Goal: Task Accomplishment & Management: Complete application form

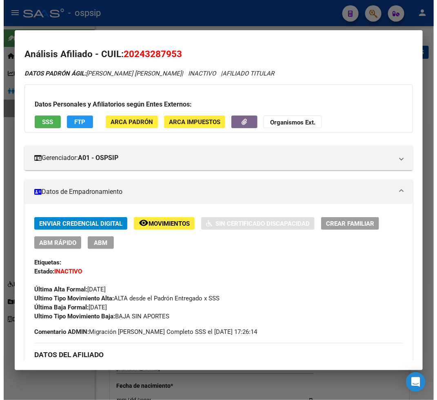
scroll to position [882, 0]
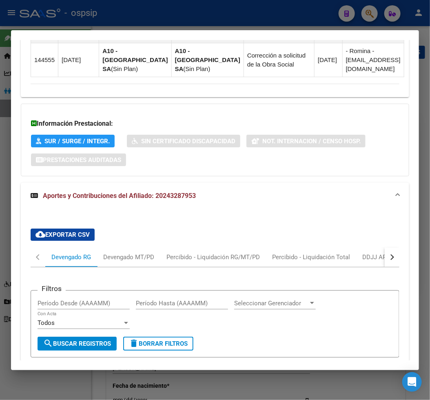
click at [371, 18] on div at bounding box center [215, 200] width 430 height 400
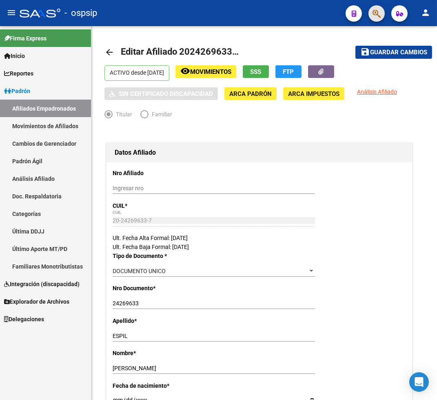
click at [371, 18] on button "button" at bounding box center [377, 13] width 16 height 16
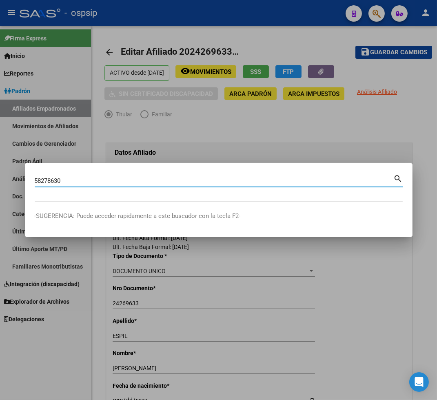
type input "58278630"
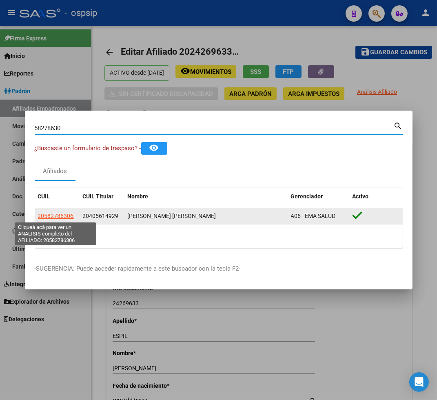
click at [49, 215] on span "20582786306" at bounding box center [56, 216] width 36 height 7
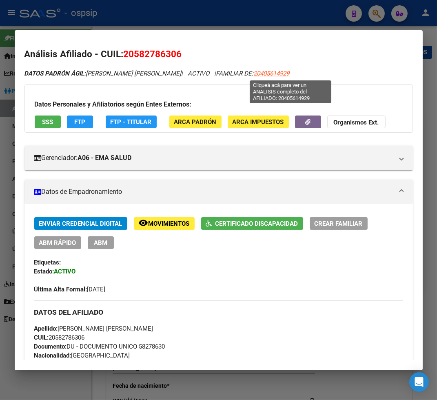
click at [289, 76] on span "20405614929" at bounding box center [272, 73] width 36 height 7
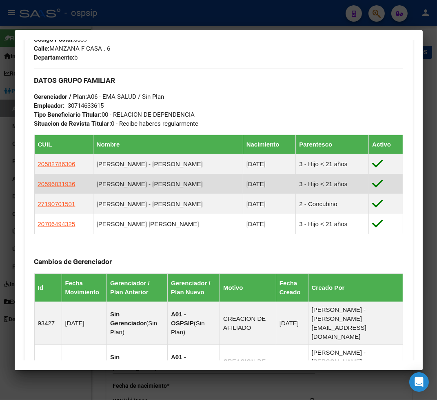
scroll to position [454, 0]
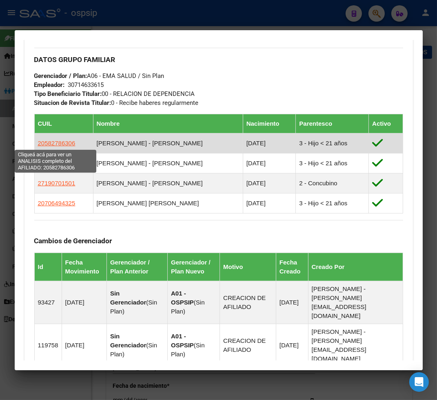
click at [53, 142] on span "20582786306" at bounding box center [57, 143] width 38 height 7
type textarea "20582786306"
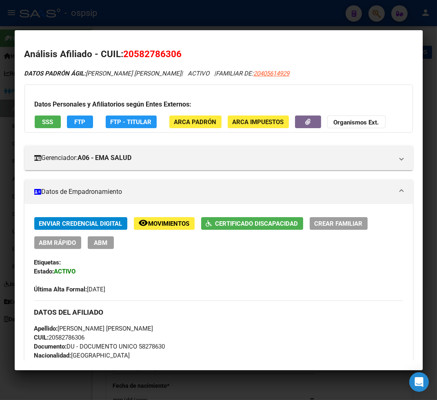
click at [171, 223] on span "Movimientos" at bounding box center [169, 223] width 41 height 7
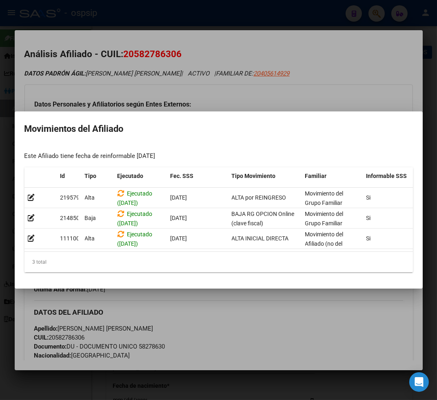
click at [219, 294] on div at bounding box center [218, 200] width 437 height 400
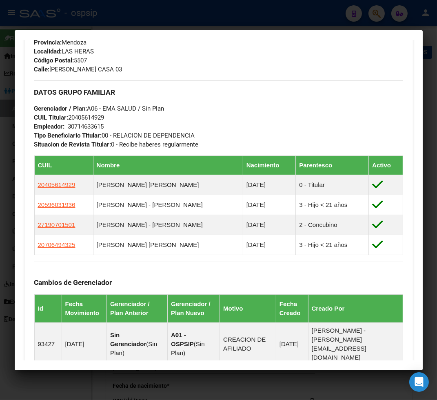
scroll to position [408, 0]
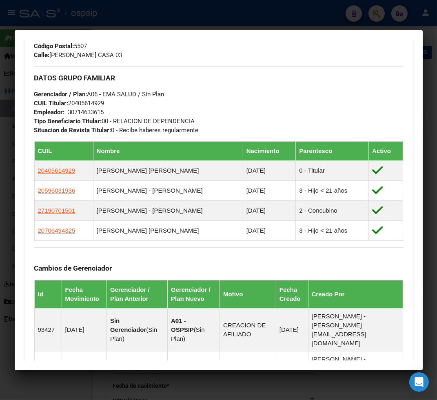
click at [157, 252] on div "Cambios de Gerenciador Id Fecha Movimiento Gerenciador / Plan Anterior Gerencia…" at bounding box center [218, 359] width 369 height 224
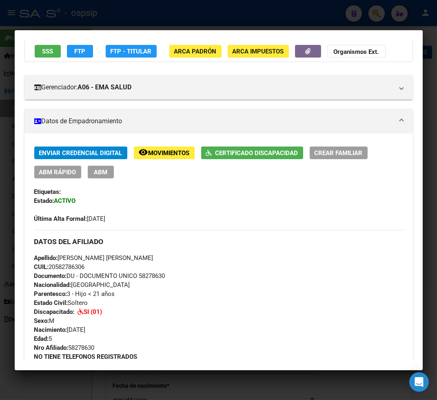
scroll to position [0, 0]
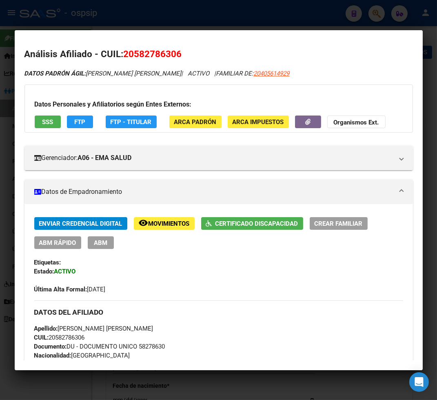
drag, startPoint x: 70, startPoint y: 294, endPoint x: 25, endPoint y: 36, distance: 262.4
click at [25, 36] on mat-dialog-container "Análisis Afiliado - CUIL: 20582786306 DATOS [PERSON_NAME] ÁGIL: [PERSON_NAME] […" at bounding box center [219, 200] width 408 height 340
click at [376, 15] on div at bounding box center [218, 200] width 437 height 400
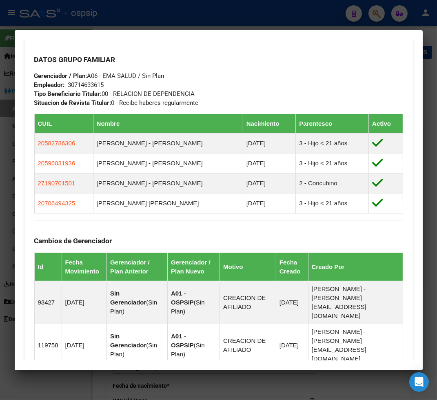
click at [376, 15] on div at bounding box center [218, 200] width 437 height 400
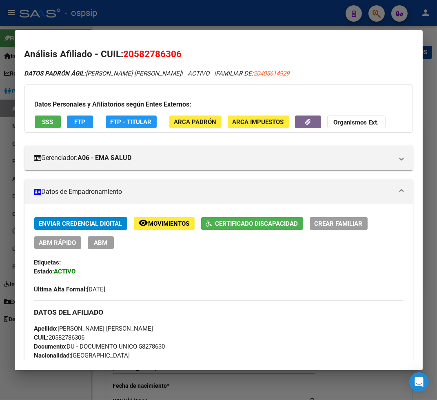
click at [376, 15] on div at bounding box center [218, 200] width 437 height 400
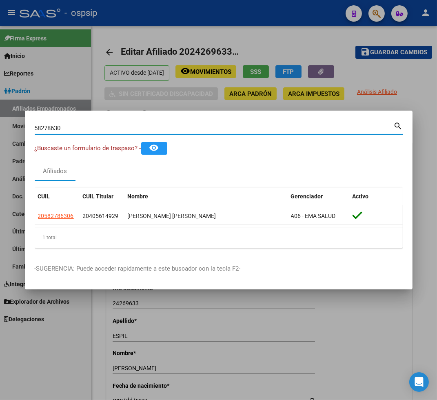
click at [84, 128] on input "58278630" at bounding box center [214, 128] width 359 height 7
type input "5"
click at [71, 126] on input "Buscar (apellido, dni, [PERSON_NAME], [PERSON_NAME], cuit, obra social)" at bounding box center [214, 128] width 359 height 7
type input "93045613"
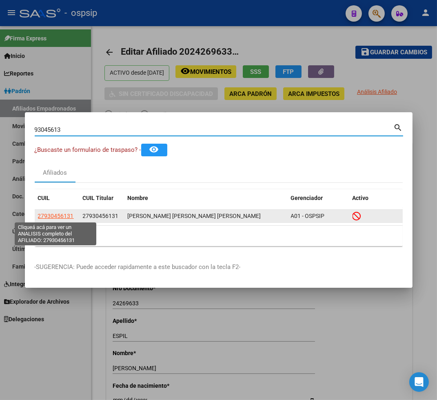
click at [54, 214] on span "27930456131" at bounding box center [56, 216] width 36 height 7
type textarea "27930456131"
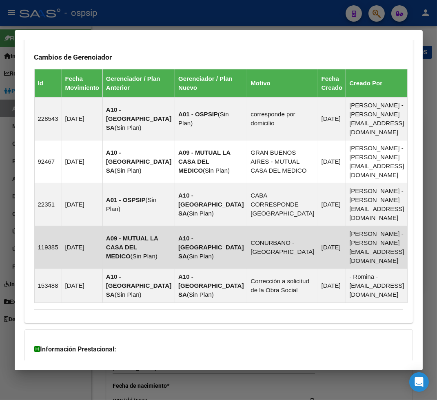
scroll to position [598, 0]
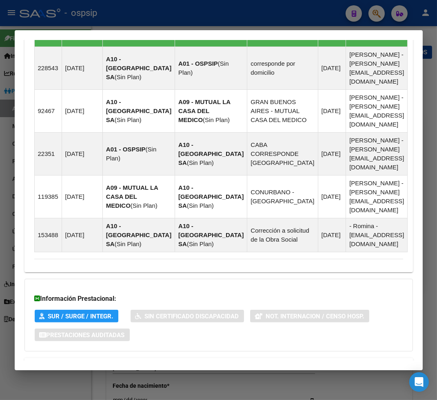
click at [105, 364] on span "Aportes y Contribuciones del Afiliado: 27930456131" at bounding box center [123, 368] width 153 height 8
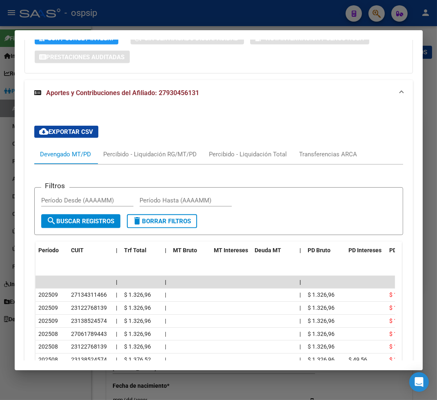
scroll to position [876, 0]
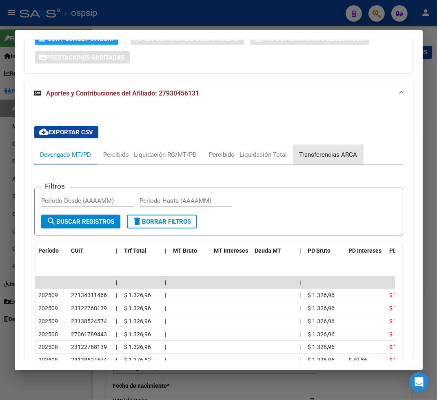
click at [336, 150] on div "Transferencias ARCA" at bounding box center [329, 154] width 58 height 9
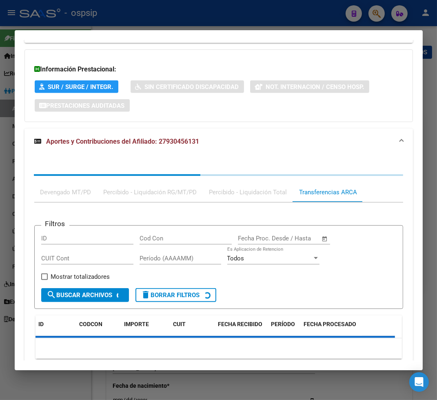
click at [336, 155] on div "Devengado MT/PD Percibido - Liquidación RG/MT/PD Percibido - Liquidación Total …" at bounding box center [218, 267] width 389 height 224
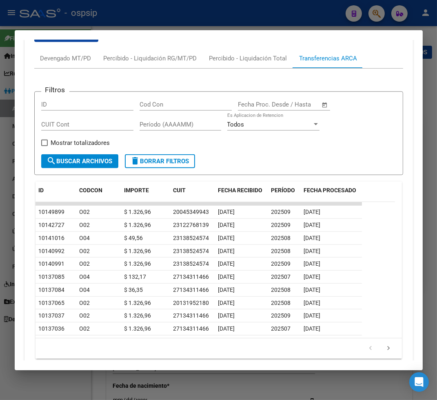
scroll to position [973, 0]
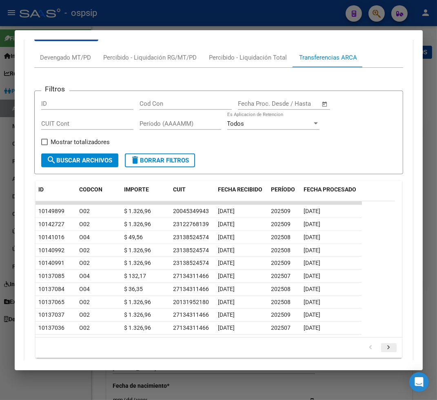
click at [384, 344] on icon "go to next page" at bounding box center [389, 349] width 11 height 10
click at [380, 338] on div "179.769.313.486.231.570.000.000.000.000.000.000.000.000.000.000.000.000.000.000…" at bounding box center [219, 348] width 367 height 20
click at [384, 344] on icon "go to next page" at bounding box center [389, 349] width 11 height 10
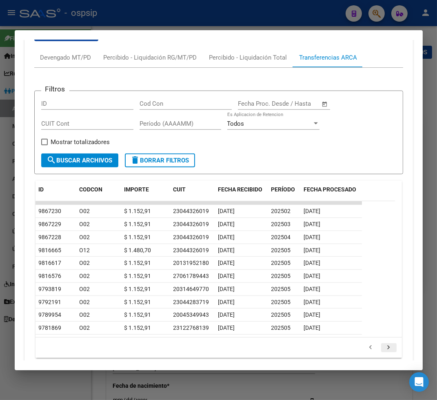
click at [384, 344] on icon "go to next page" at bounding box center [389, 349] width 11 height 10
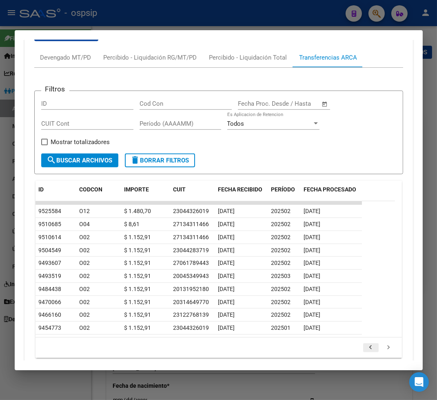
click at [366, 344] on icon "go to previous page" at bounding box center [371, 349] width 11 height 10
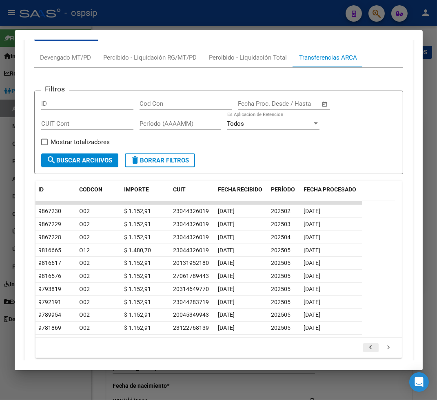
click at [366, 344] on icon "go to previous page" at bounding box center [371, 349] width 11 height 10
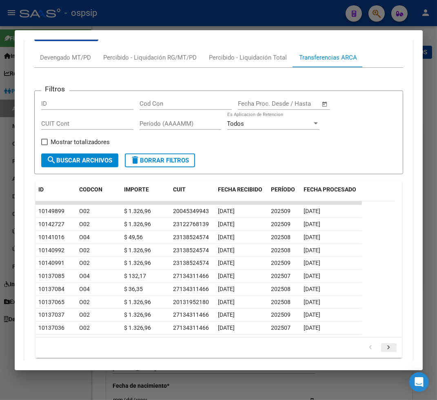
click at [384, 344] on icon "go to next page" at bounding box center [389, 349] width 11 height 10
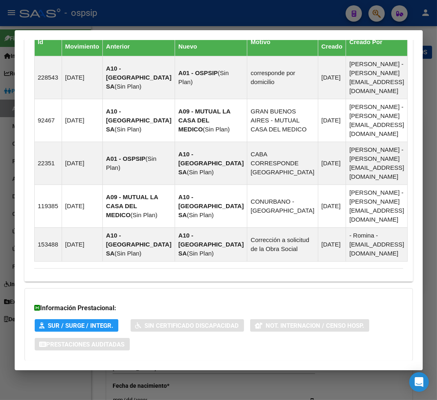
scroll to position [590, 0]
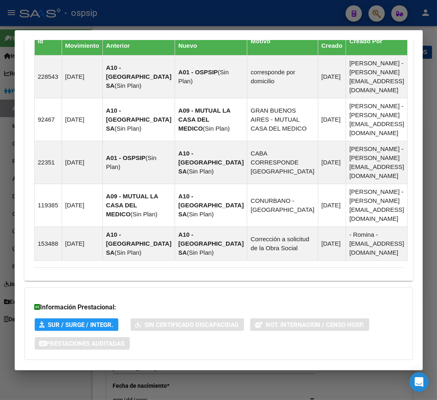
click at [376, 20] on div at bounding box center [218, 200] width 437 height 400
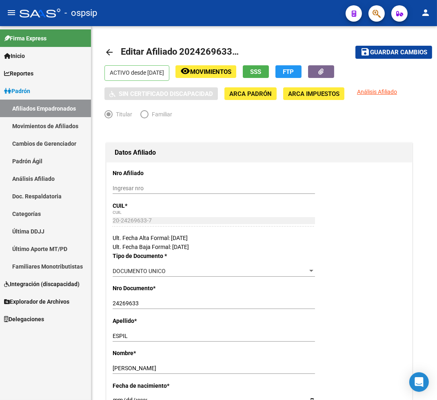
click at [372, 13] on button "button" at bounding box center [377, 13] width 16 height 16
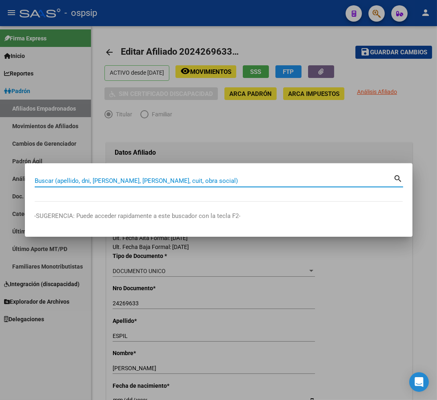
click at [114, 178] on input "Buscar (apellido, dni, [PERSON_NAME], [PERSON_NAME], cuit, obra social)" at bounding box center [214, 180] width 359 height 7
type input "2"
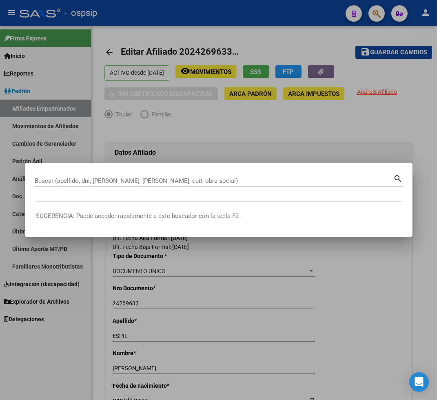
click at [51, 183] on input "Buscar (apellido, dni, [PERSON_NAME], [PERSON_NAME], cuit, obra social)" at bounding box center [214, 180] width 359 height 7
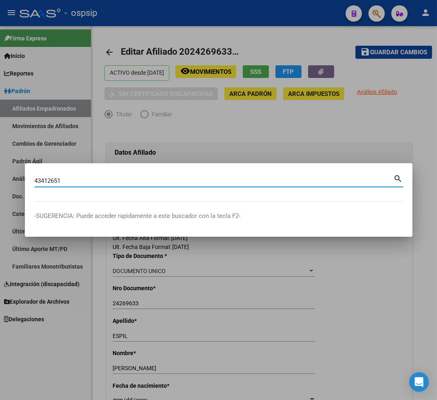
type input "43412651"
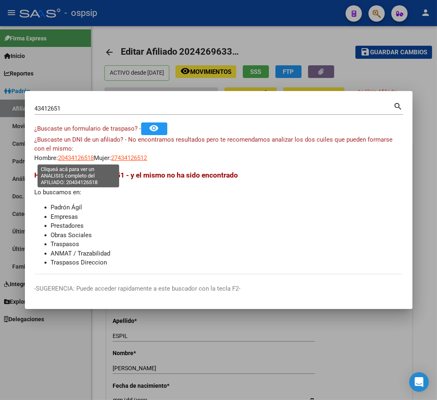
click at [78, 159] on span "20434126518" at bounding box center [76, 157] width 36 height 7
type textarea "20434126518"
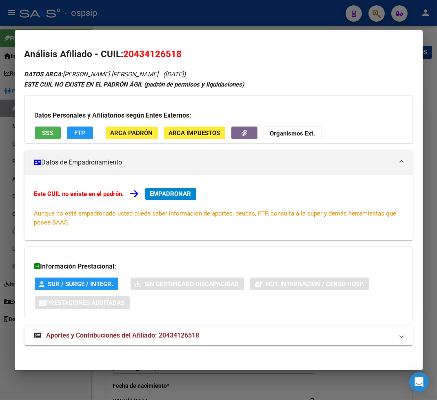
click at [380, 14] on div at bounding box center [218, 200] width 437 height 400
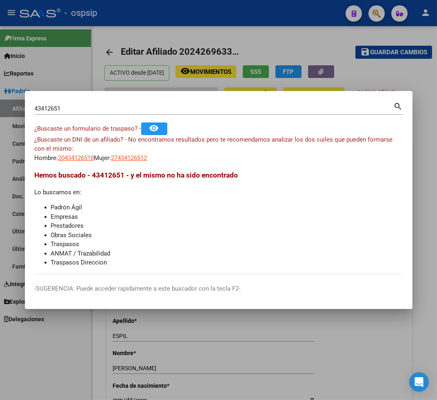
click at [65, 109] on input "43412651" at bounding box center [214, 108] width 359 height 7
type input "4"
type input "1"
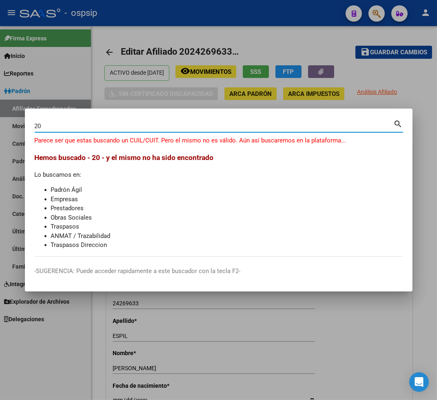
type input "2"
type input "20434216517"
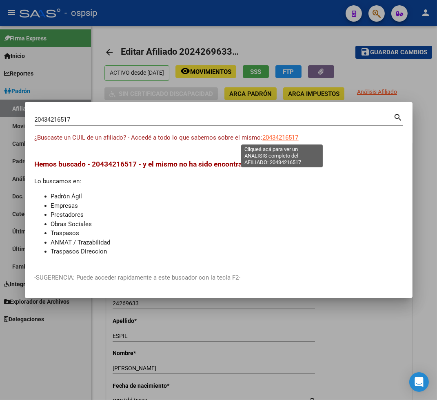
click at [276, 141] on span "20434216517" at bounding box center [281, 137] width 36 height 7
type textarea "20434216517"
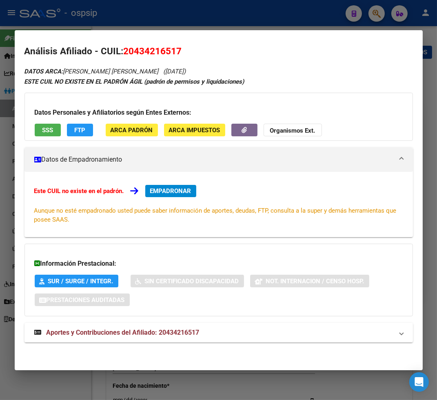
scroll to position [3, 0]
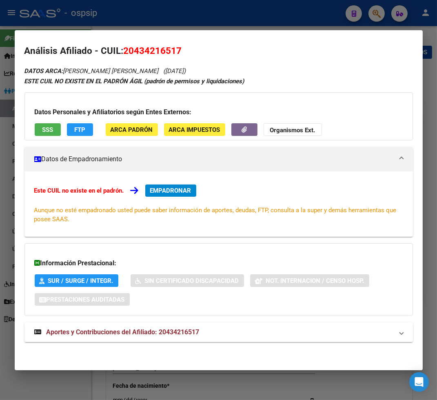
click at [121, 332] on span "Aportes y Contribuciones del Afiliado: 20434216517" at bounding box center [123, 332] width 153 height 8
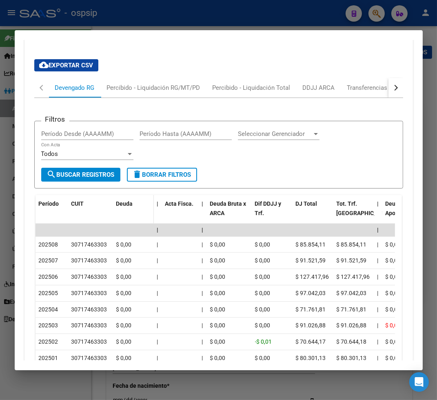
scroll to position [324, 0]
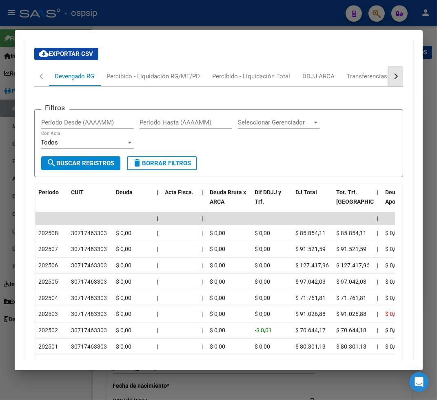
click at [392, 76] on div "button" at bounding box center [395, 76] width 6 height 6
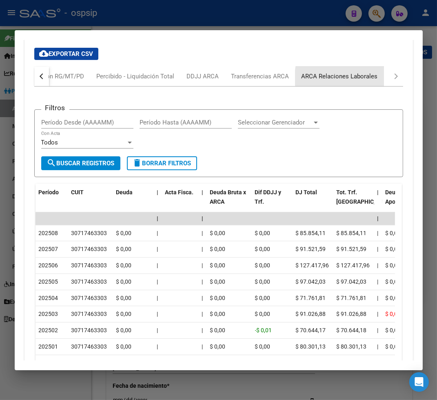
click at [367, 78] on div "ARCA Relaciones Laborales" at bounding box center [340, 76] width 76 height 9
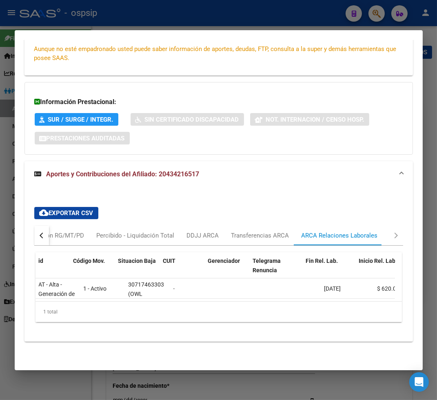
scroll to position [0, 0]
click at [38, 232] on button "button" at bounding box center [41, 236] width 15 height 20
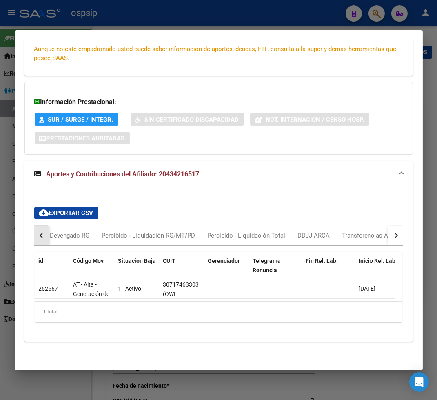
click at [38, 232] on button "button" at bounding box center [41, 236] width 15 height 20
click at [69, 232] on div "Devengado RG" at bounding box center [75, 235] width 40 height 9
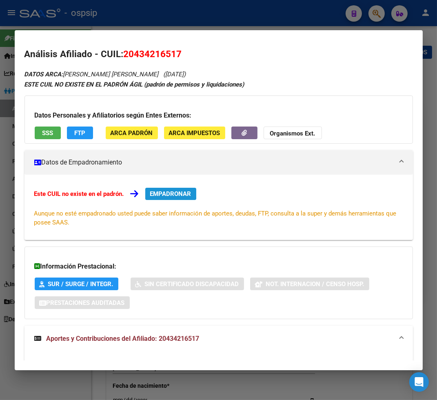
click at [167, 192] on span "EMPADRONAR" at bounding box center [170, 193] width 41 height 7
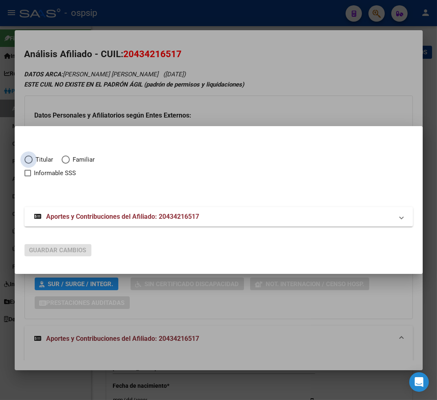
click at [33, 159] on span "Titular" at bounding box center [43, 159] width 21 height 9
click at [33, 159] on input "Titular" at bounding box center [28, 160] width 8 height 8
radio input "true"
checkbox input "true"
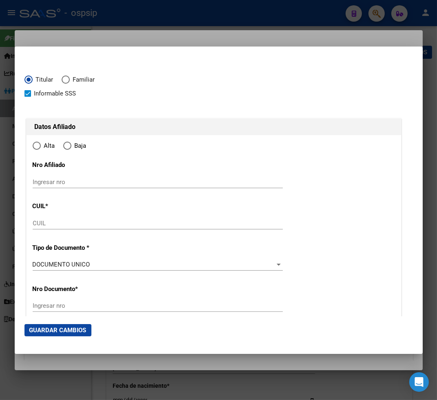
type input "20-43421651-7"
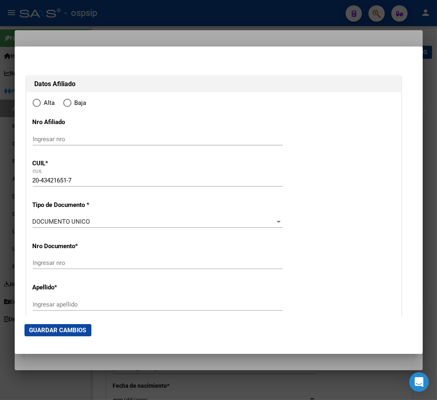
scroll to position [91, 0]
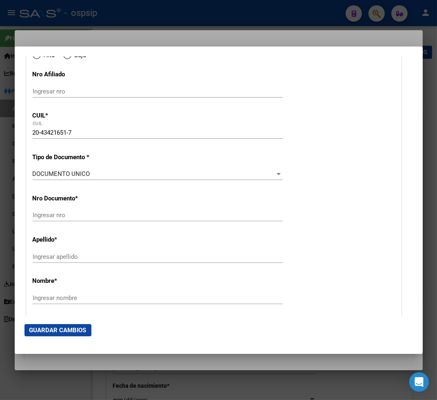
radio input "true"
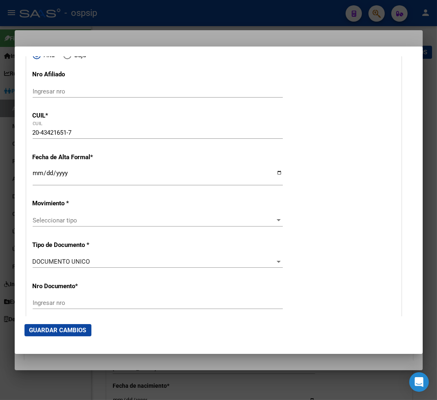
type input "43421651"
type input "ORELLANO"
type input "[PERSON_NAME]"
type input "[DATE]"
type input "CIPOLLETTI"
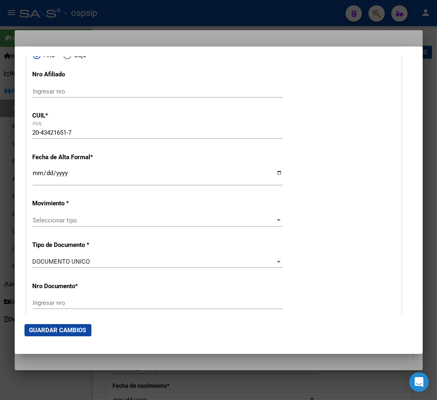
type input "8324"
type input "TRES ARROYOS"
type input "200"
type input "CIPOLLETTI"
click at [35, 178] on input "Ingresar fecha" at bounding box center [158, 176] width 250 height 13
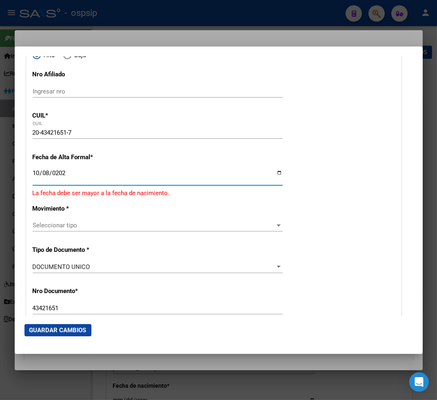
type input "[DATE]"
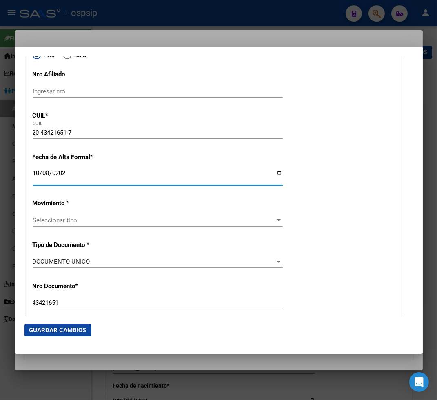
click at [112, 218] on span "Seleccionar tipo" at bounding box center [154, 220] width 243 height 7
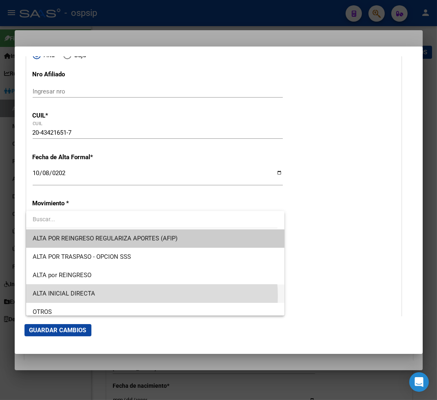
click at [121, 296] on span "ALTA INICIAL DIRECTA" at bounding box center [155, 294] width 245 height 18
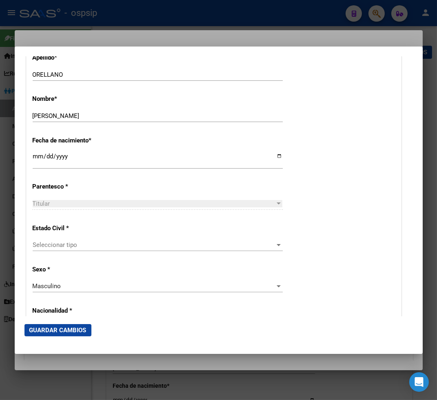
scroll to position [363, 0]
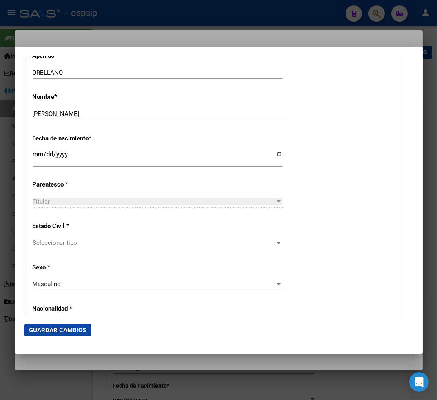
click at [95, 244] on span "Seleccionar tipo" at bounding box center [154, 242] width 243 height 7
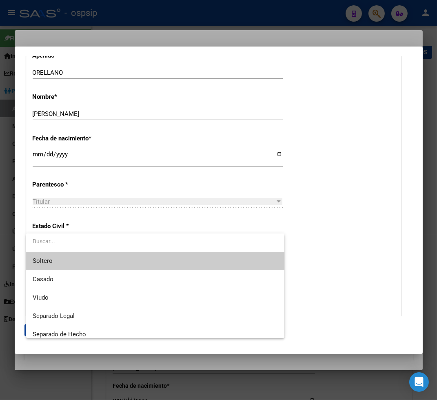
click at [89, 264] on span "Soltero" at bounding box center [155, 261] width 245 height 18
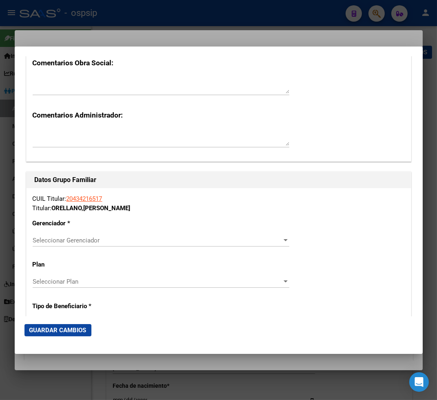
scroll to position [1361, 0]
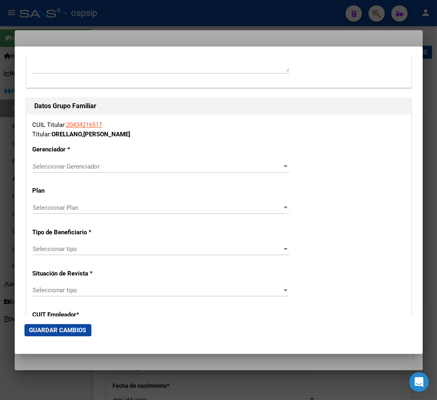
click at [197, 169] on span "Seleccionar Gerenciador" at bounding box center [157, 166] width 249 height 7
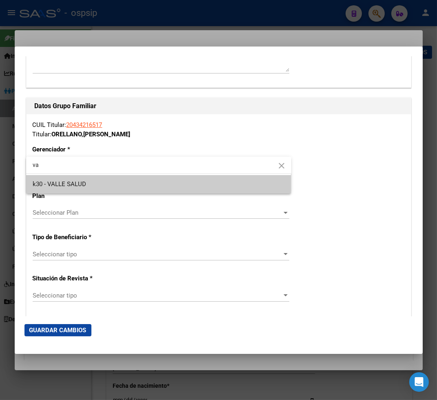
type input "va"
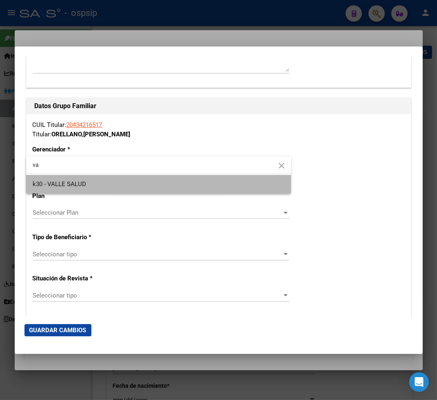
click at [152, 180] on span "k30 - VALLE SALUD" at bounding box center [159, 184] width 252 height 18
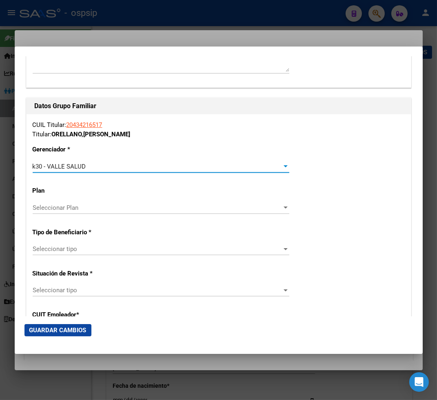
click at [142, 245] on span "Seleccionar tipo" at bounding box center [157, 248] width 249 height 7
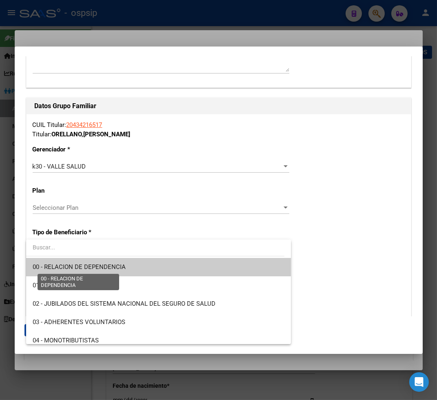
click at [124, 264] on span "00 - RELACION DE DEPENDENCIA" at bounding box center [79, 266] width 93 height 7
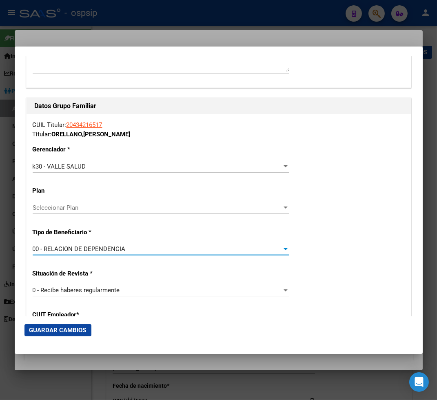
type input "30-71746330-3"
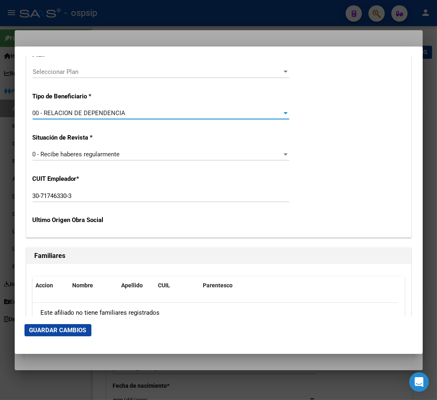
click at [53, 332] on span "Guardar Cambios" at bounding box center [57, 330] width 57 height 7
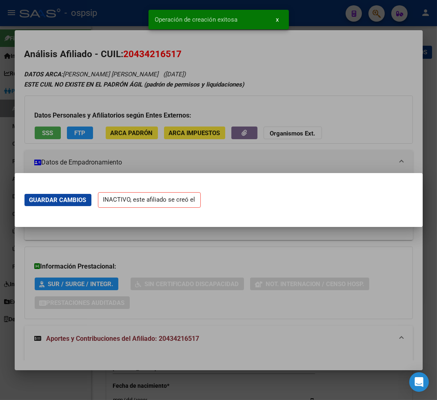
scroll to position [0, 0]
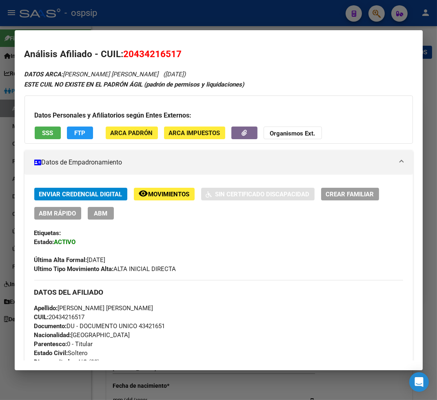
click at [378, 15] on div at bounding box center [218, 200] width 437 height 400
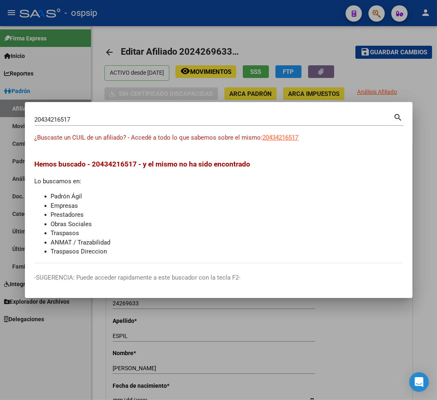
click at [76, 120] on input "20434216517" at bounding box center [214, 119] width 359 height 7
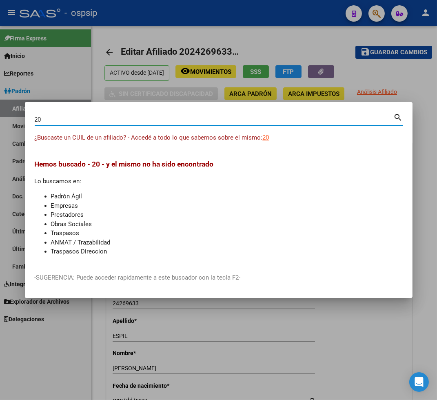
type input "2"
type input "25138965"
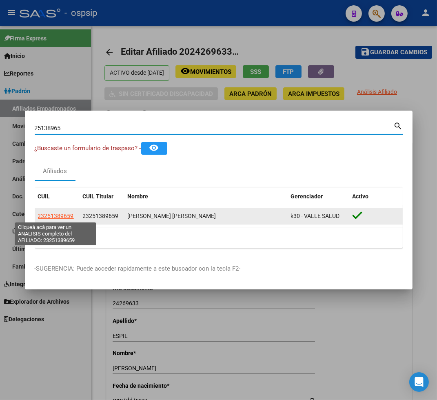
click at [52, 216] on span "23251389659" at bounding box center [56, 216] width 36 height 7
type textarea "23251389659"
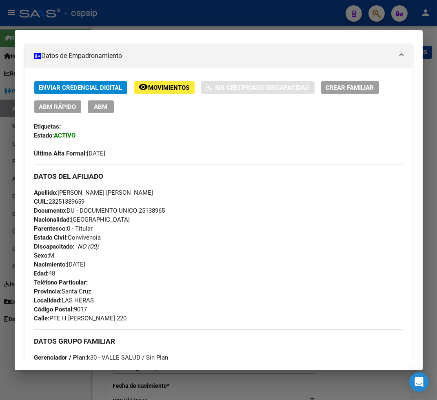
scroll to position [45, 0]
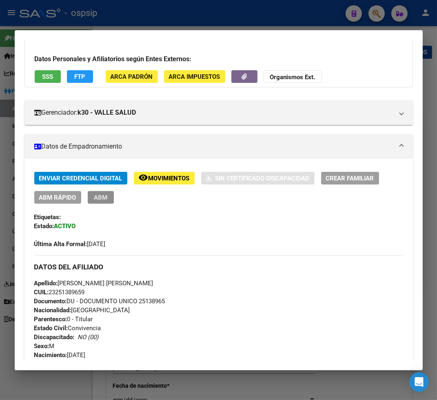
click at [92, 197] on button "ABM" at bounding box center [101, 197] width 26 height 13
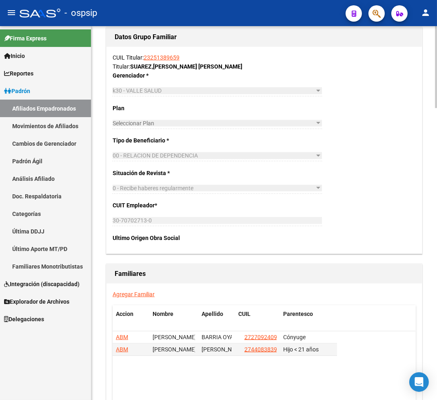
scroll to position [1334, 0]
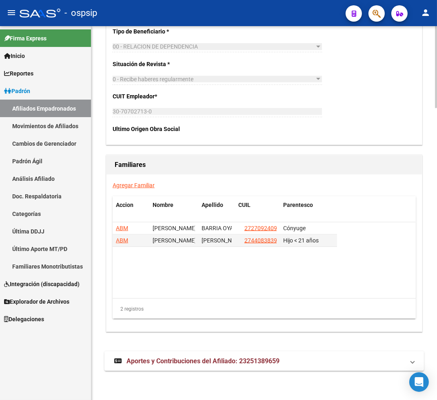
click at [135, 187] on link "Agregar Familiar" at bounding box center [134, 185] width 42 height 7
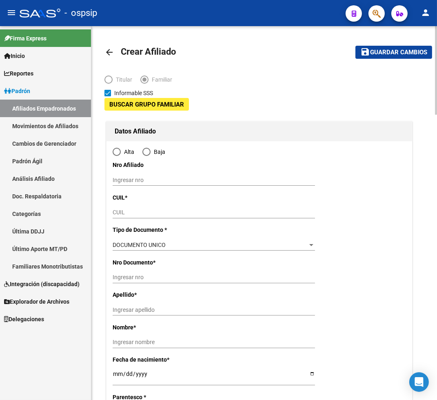
type input "30-70702713-0"
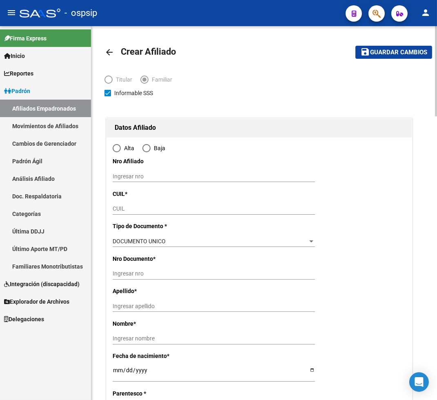
type input "LAS HERAS"
type input "9017"
type input "PTE H [PERSON_NAME]"
type input "220"
radio input "true"
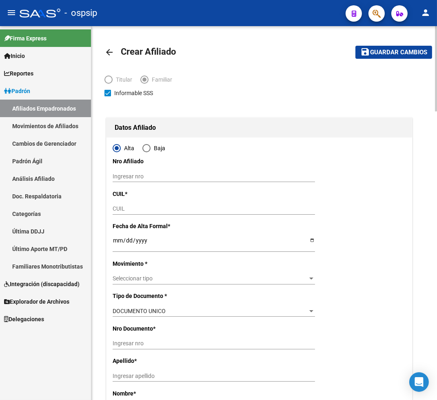
type input "30-70702713-0"
drag, startPoint x: 128, startPoint y: 211, endPoint x: 130, endPoint y: 203, distance: 8.7
click at [127, 210] on input "CUIL" at bounding box center [214, 208] width 203 height 7
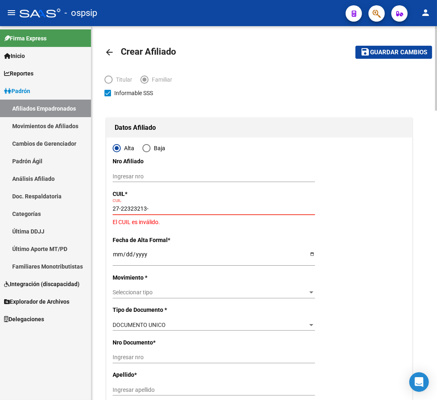
type input "27-22323213-8"
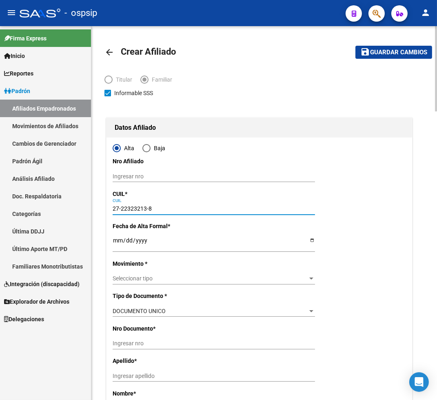
type input "22323213"
type input "[PERSON_NAME] [PERSON_NAME]"
type input "[DATE]"
type input "[PERSON_NAME]"
type input "9000"
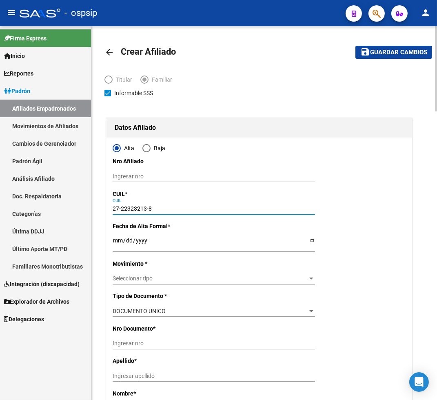
type input "[GEOGRAPHIC_DATA]"
type input "293"
type input "27-22323213-8"
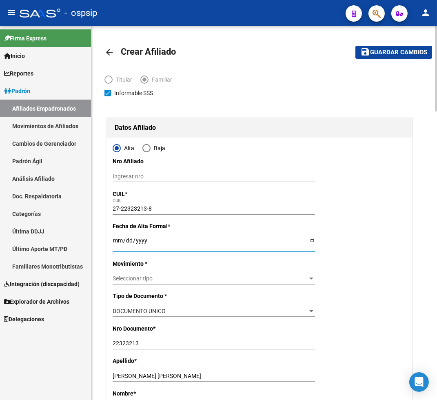
click at [118, 247] on input "Ingresar fecha" at bounding box center [214, 243] width 203 height 12
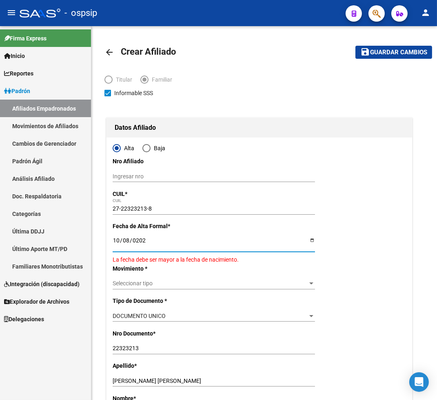
type input "[DATE]"
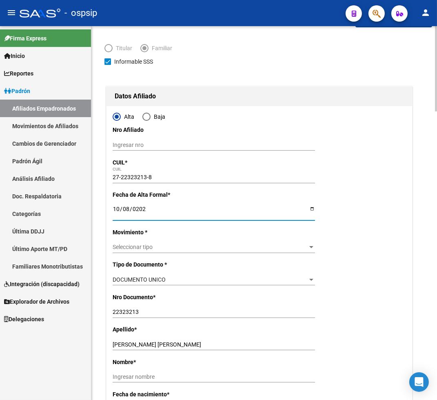
scroll to position [91, 0]
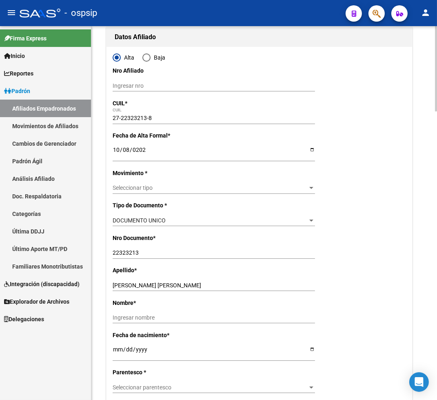
click at [182, 192] on div "Seleccionar tipo Seleccionar tipo" at bounding box center [214, 188] width 203 height 11
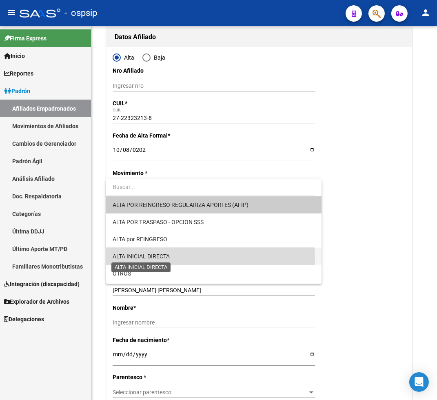
click at [167, 258] on span "ALTA INICIAL DIRECTA" at bounding box center [141, 256] width 57 height 7
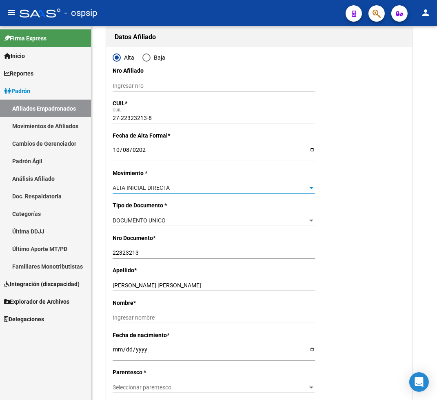
scroll to position [136, 0]
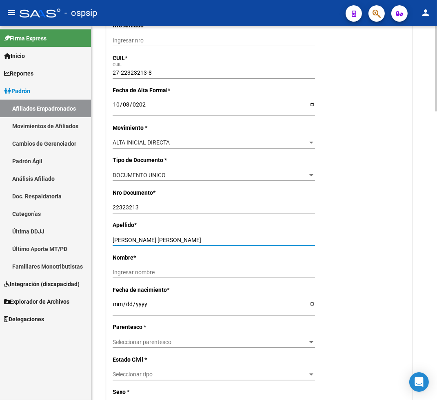
drag, startPoint x: 140, startPoint y: 240, endPoint x: 199, endPoint y: 234, distance: 59.5
click at [199, 234] on div "Apellido * [PERSON_NAME] [PERSON_NAME] Ingresar apellido" at bounding box center [260, 236] width 294 height 32
click at [128, 274] on input "Ingresar nombre" at bounding box center [214, 272] width 203 height 7
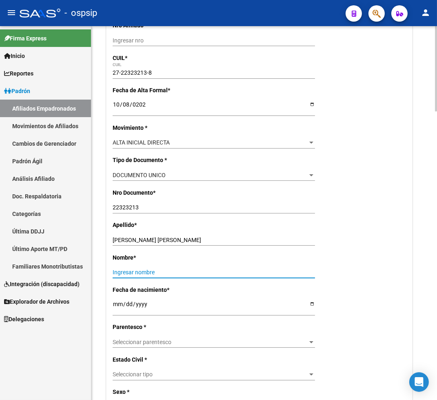
paste input "[PERSON_NAME] [PERSON_NAME]"
type input "[PERSON_NAME] [PERSON_NAME]"
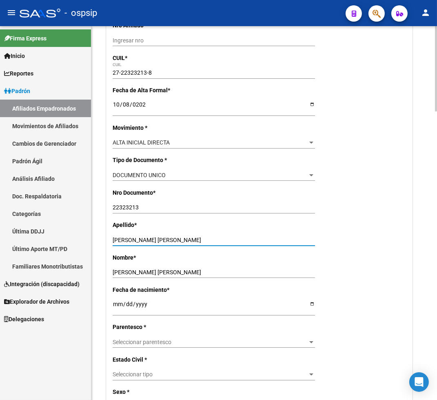
drag, startPoint x: 140, startPoint y: 240, endPoint x: 235, endPoint y: 230, distance: 96.0
click at [235, 230] on div "Apellido * [PERSON_NAME] [PERSON_NAME] Ingresar apellido" at bounding box center [260, 236] width 294 height 32
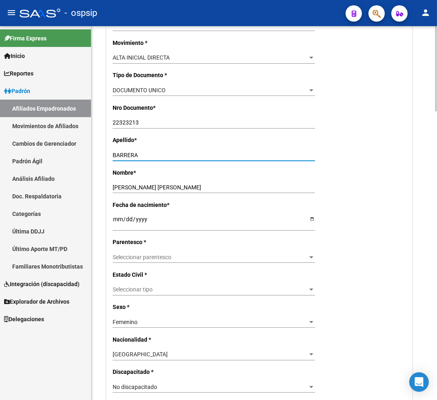
scroll to position [227, 0]
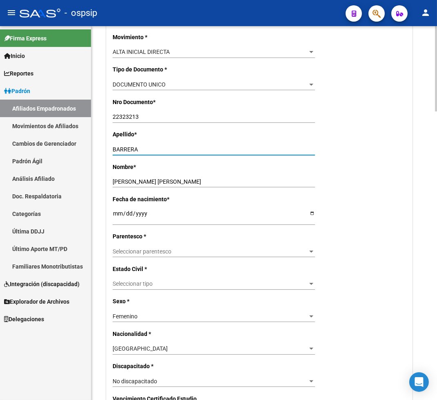
type input "BARRERA"
click at [178, 252] on span "Seleccionar parentesco" at bounding box center [210, 251] width 195 height 7
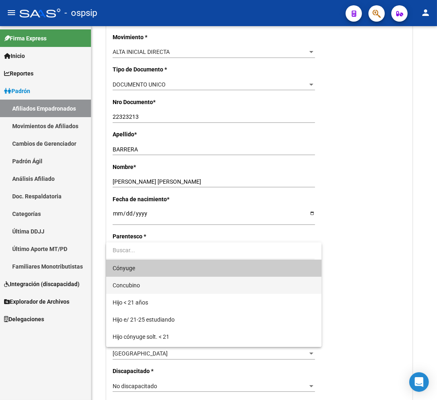
click at [164, 282] on span "Concubino" at bounding box center [214, 285] width 203 height 17
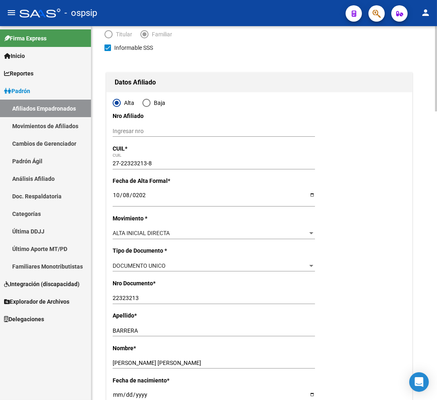
scroll to position [0, 0]
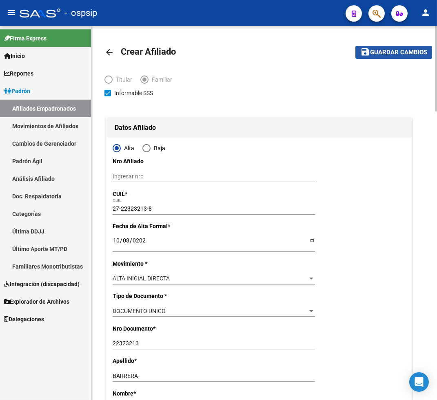
drag, startPoint x: 401, startPoint y: 53, endPoint x: 397, endPoint y: 57, distance: 5.2
click at [401, 53] on span "Guardar cambios" at bounding box center [398, 52] width 57 height 7
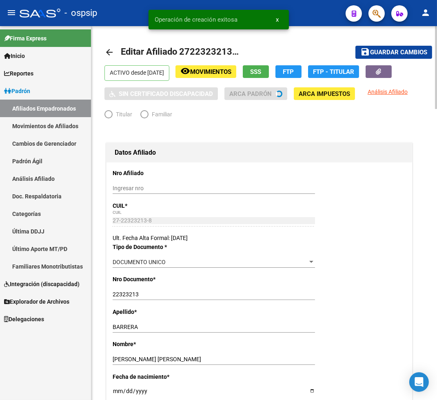
radio input "true"
type input "30-70702713-0"
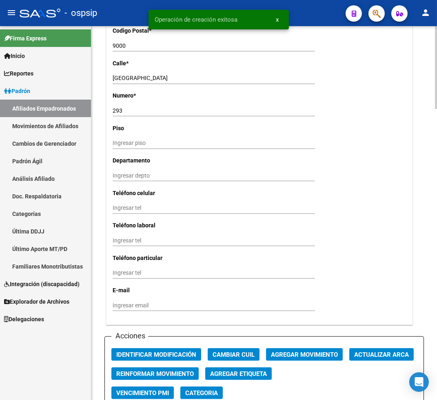
scroll to position [862, 0]
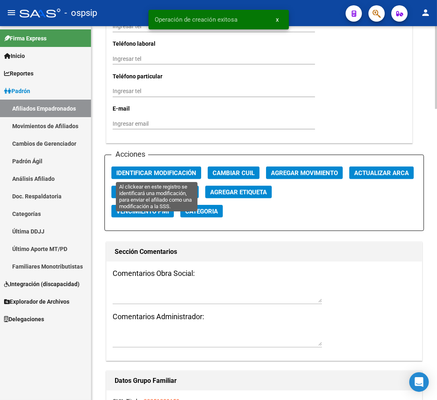
click at [146, 172] on span "Identificar Modificación" at bounding box center [156, 172] width 80 height 7
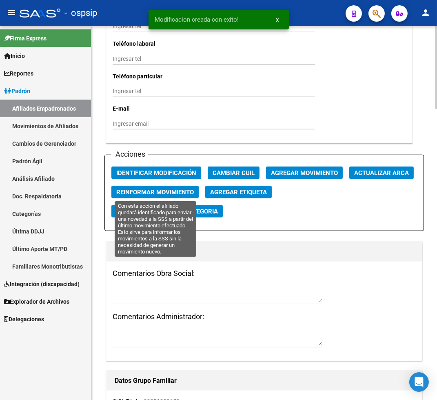
click at [149, 192] on span "Reinformar Movimiento" at bounding box center [155, 192] width 78 height 7
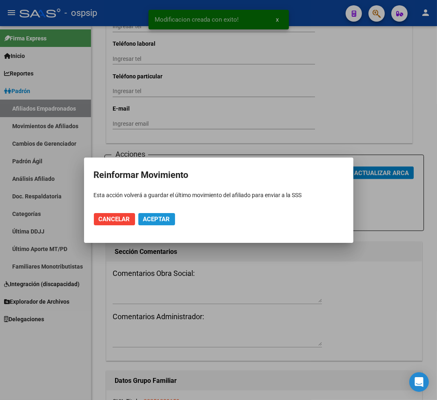
click at [157, 220] on span "Aceptar" at bounding box center [156, 219] width 27 height 7
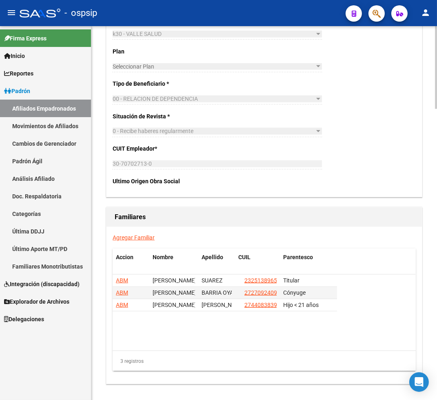
scroll to position [1315, 0]
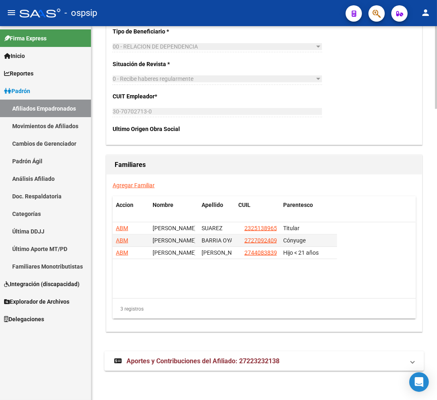
click at [131, 185] on link "Agregar Familiar" at bounding box center [134, 185] width 42 height 7
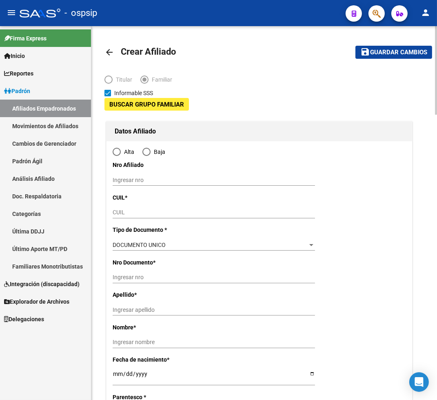
type input "30-70702713-0"
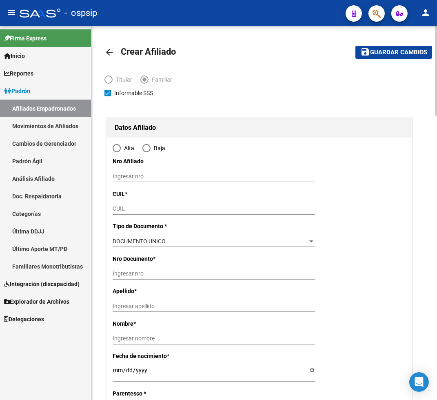
type input "LAS HERAS"
type input "9017"
type input "PTE H [PERSON_NAME]"
type input "220"
radio input "true"
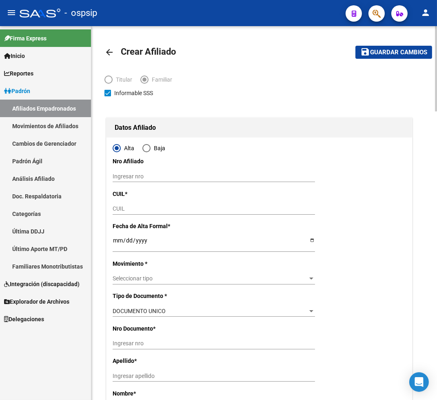
type input "30-70702713-0"
click at [136, 210] on input "CUIL" at bounding box center [214, 208] width 203 height 7
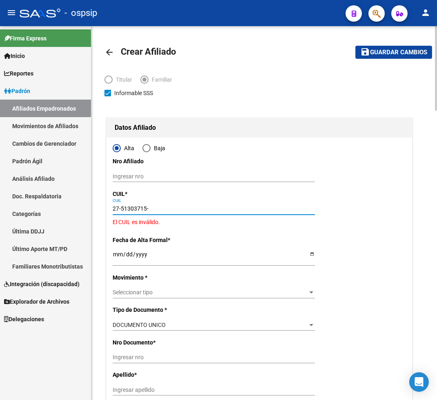
type input "27-51303715-0"
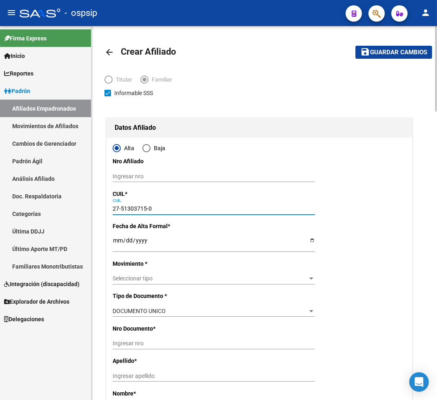
type input "51303715"
type input "[PERSON_NAME] [PERSON_NAME] [PERSON_NAME]"
type input "[DATE]"
type input "[PERSON_NAME]"
type input "9000"
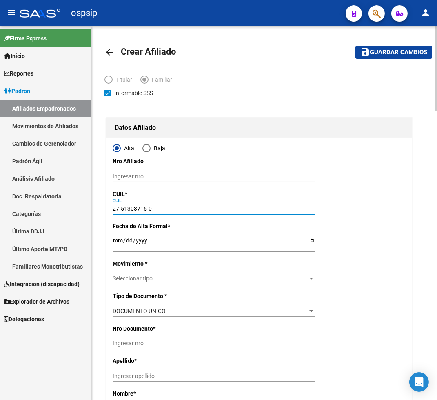
type input "[GEOGRAPHIC_DATA]"
type input "293"
type input "27-51303715-0"
drag, startPoint x: 118, startPoint y: 243, endPoint x: 120, endPoint y: 235, distance: 8.3
click at [118, 243] on input "Ingresar fecha" at bounding box center [214, 243] width 203 height 12
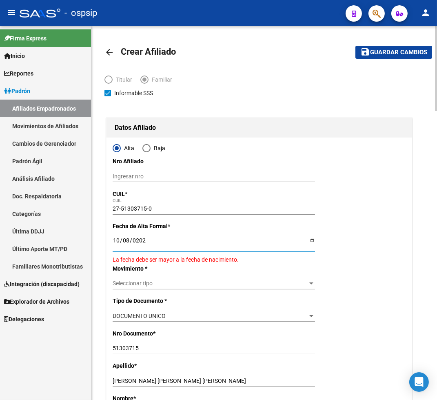
type input "[DATE]"
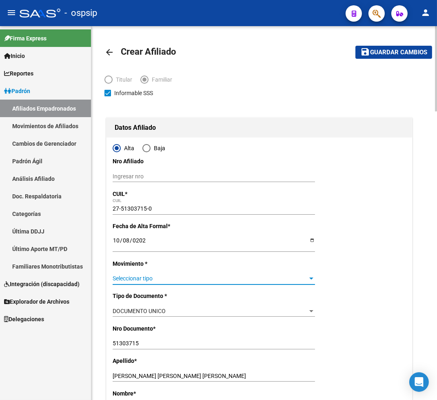
click at [144, 275] on span "Seleccionar tipo" at bounding box center [210, 278] width 195 height 7
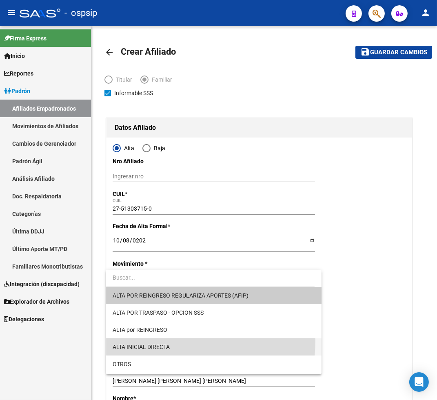
click at [180, 341] on span "ALTA INICIAL DIRECTA" at bounding box center [214, 346] width 203 height 17
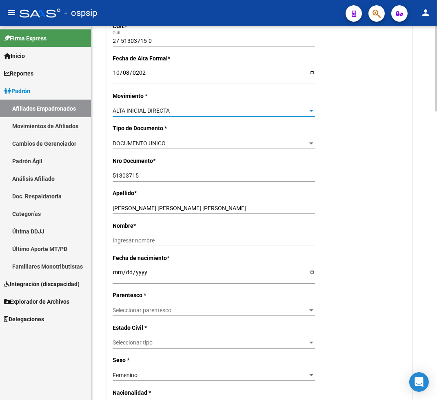
scroll to position [181, 0]
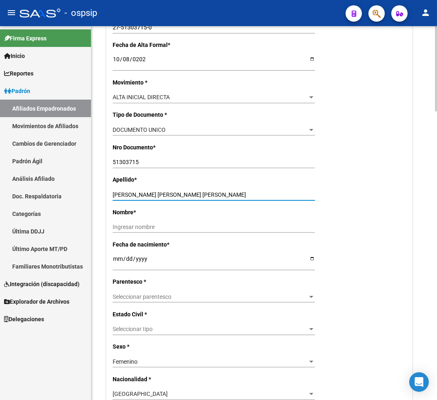
drag, startPoint x: 162, startPoint y: 194, endPoint x: 215, endPoint y: 194, distance: 53.1
click at [215, 194] on input "[PERSON_NAME] [PERSON_NAME] [PERSON_NAME]" at bounding box center [214, 194] width 203 height 7
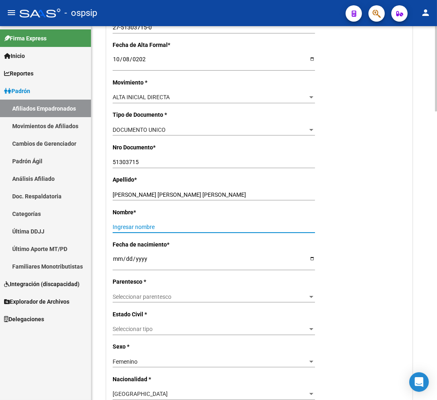
click at [119, 228] on input "Ingresar nombre" at bounding box center [214, 227] width 203 height 7
paste input "[PERSON_NAME] [PERSON_NAME]"
type input "[PERSON_NAME] [PERSON_NAME]"
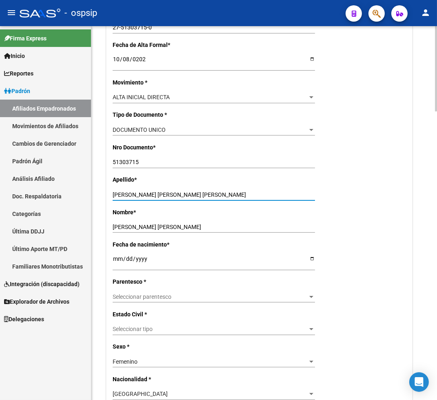
drag, startPoint x: 161, startPoint y: 192, endPoint x: 226, endPoint y: 193, distance: 64.9
click at [226, 193] on input "[PERSON_NAME] [PERSON_NAME] [PERSON_NAME]" at bounding box center [214, 194] width 203 height 7
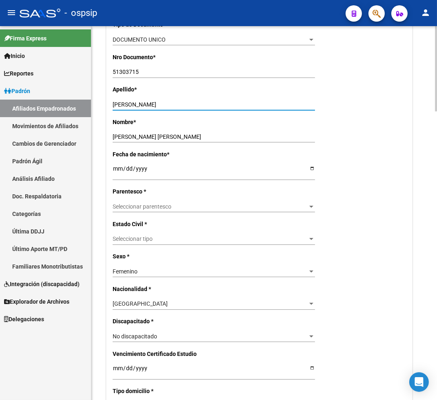
scroll to position [272, 0]
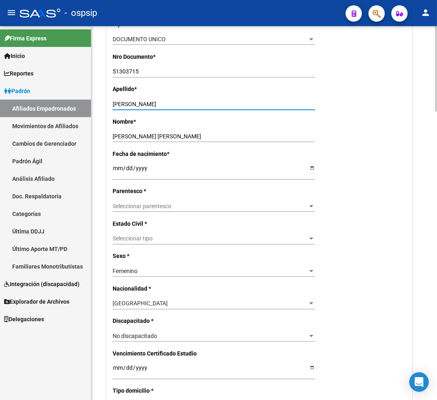
type input "[PERSON_NAME]"
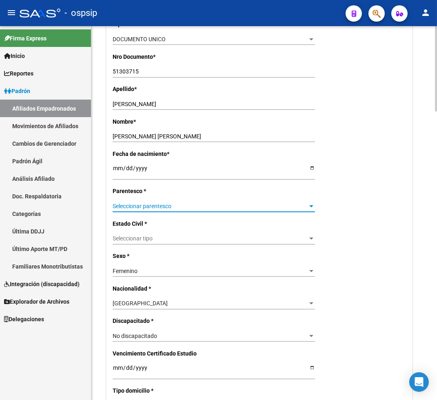
click at [176, 205] on span "Seleccionar parentesco" at bounding box center [210, 206] width 195 height 7
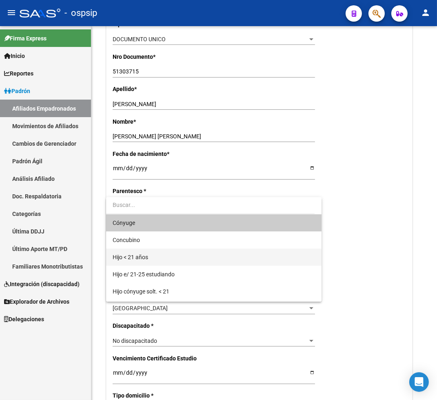
click at [168, 258] on span "Hijo < 21 años" at bounding box center [214, 257] width 203 height 17
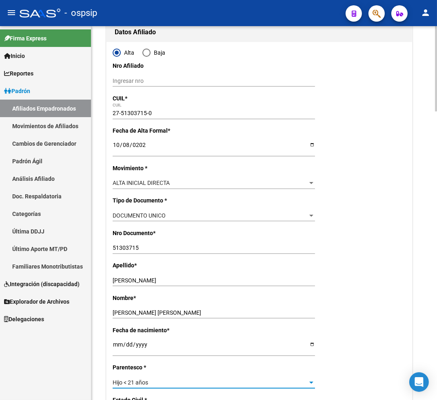
scroll to position [0, 0]
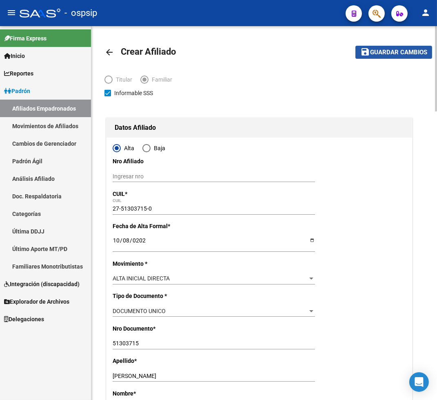
click at [398, 50] on span "Guardar cambios" at bounding box center [398, 52] width 57 height 7
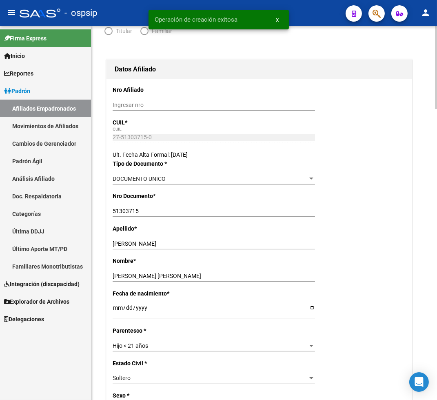
radio input "true"
type input "30-70702713-0"
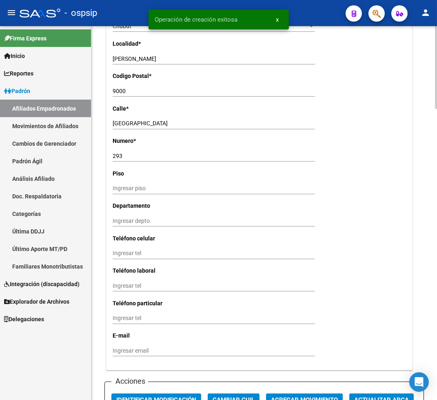
scroll to position [862, 0]
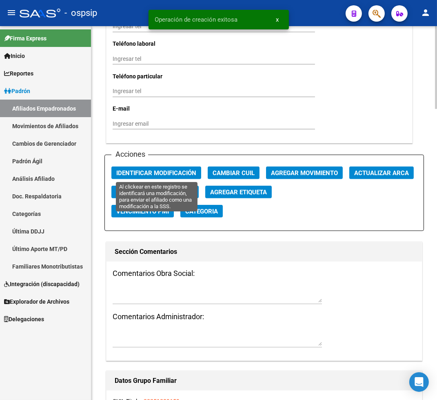
click at [156, 174] on span "Identificar Modificación" at bounding box center [156, 172] width 80 height 7
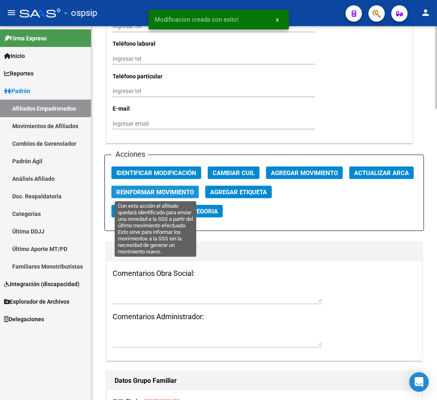
click at [156, 190] on span "Reinformar Movimiento" at bounding box center [155, 192] width 78 height 7
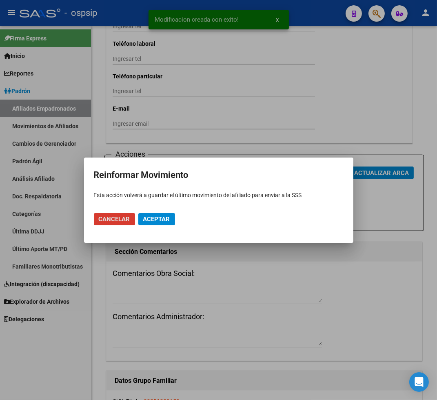
click at [165, 217] on span "Aceptar" at bounding box center [156, 219] width 27 height 7
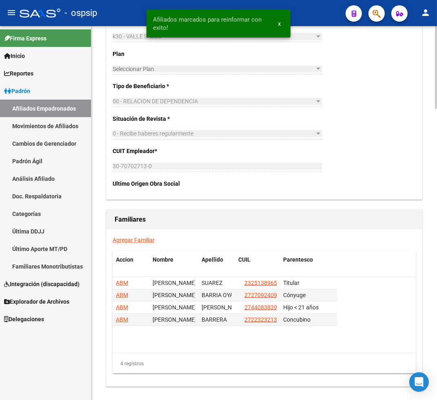
scroll to position [1315, 0]
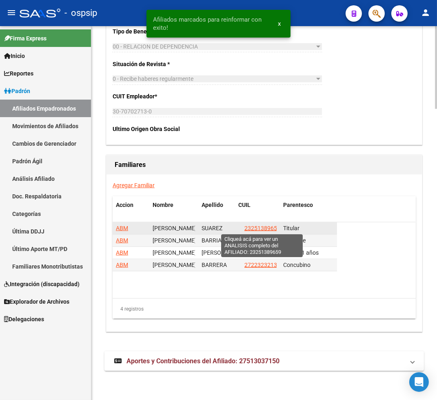
click at [254, 229] on span "23251389659" at bounding box center [263, 228] width 36 height 7
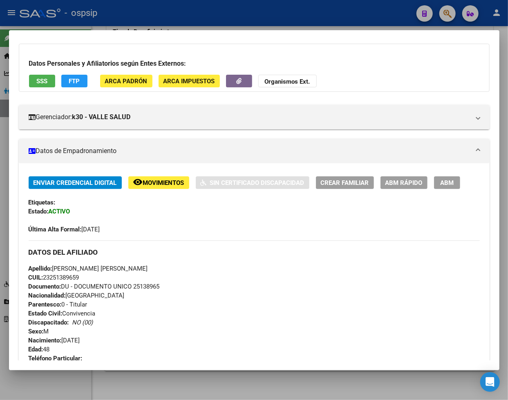
scroll to position [0, 0]
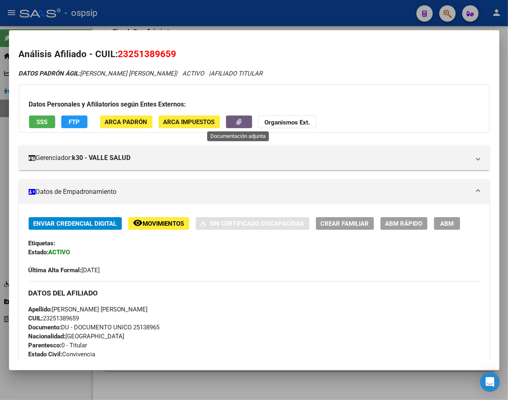
click at [230, 120] on button "button" at bounding box center [239, 122] width 26 height 13
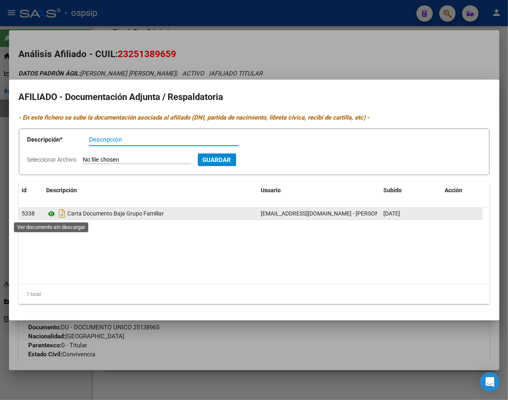
click at [53, 213] on icon at bounding box center [52, 214] width 11 height 10
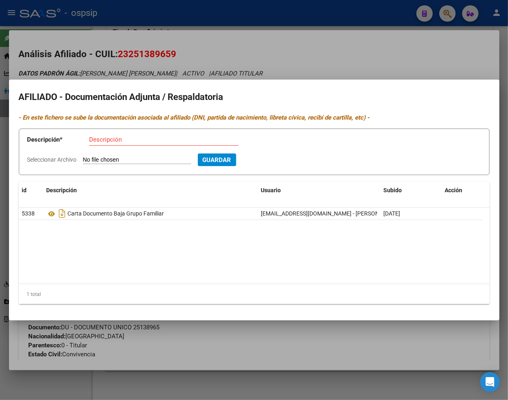
click at [307, 48] on div at bounding box center [254, 200] width 508 height 400
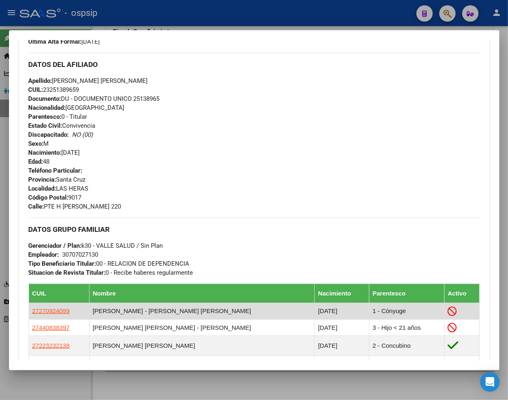
scroll to position [272, 0]
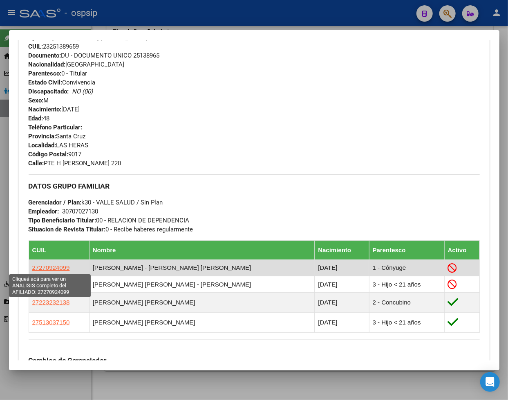
click at [51, 269] on span "27270924099" at bounding box center [51, 267] width 38 height 7
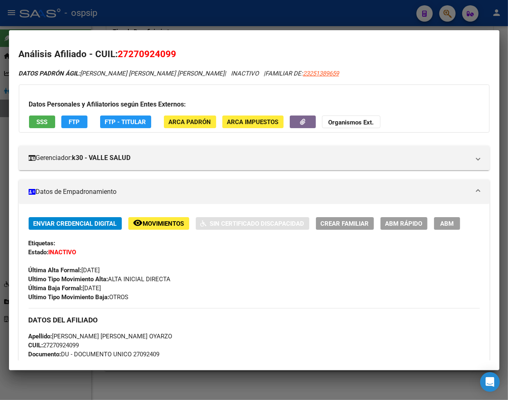
click at [159, 225] on span "Movimientos" at bounding box center [163, 223] width 41 height 7
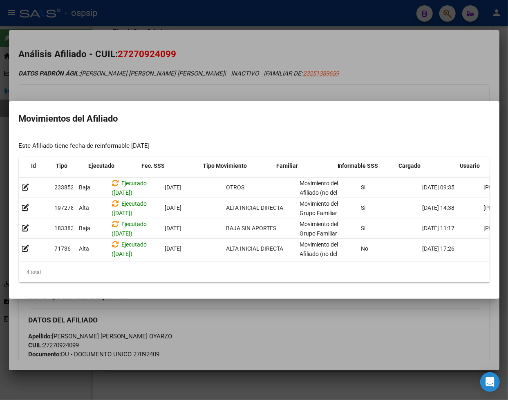
scroll to position [0, 52]
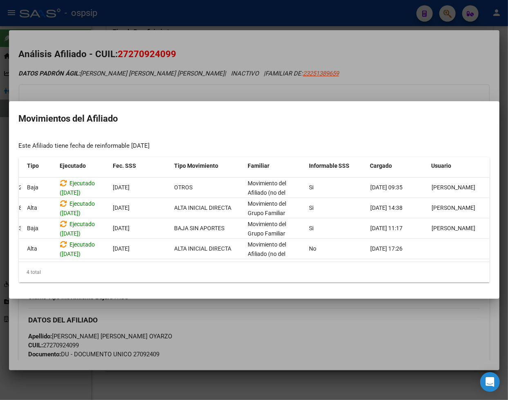
click at [340, 76] on div at bounding box center [254, 200] width 508 height 400
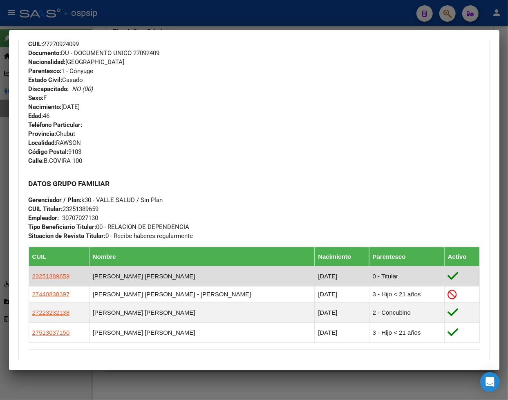
scroll to position [317, 0]
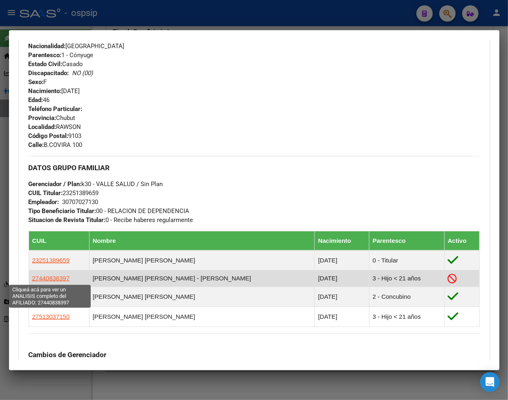
click at [51, 281] on span "27440838397" at bounding box center [51, 278] width 38 height 7
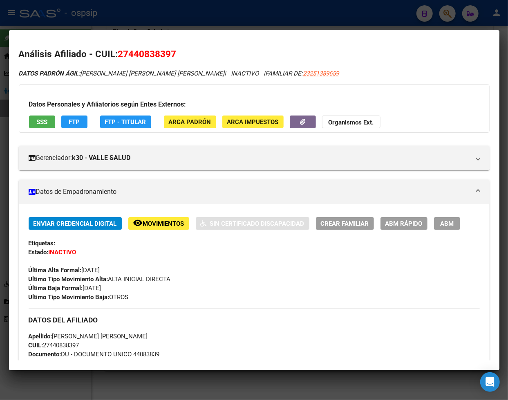
click at [168, 224] on span "Movimientos" at bounding box center [163, 223] width 41 height 7
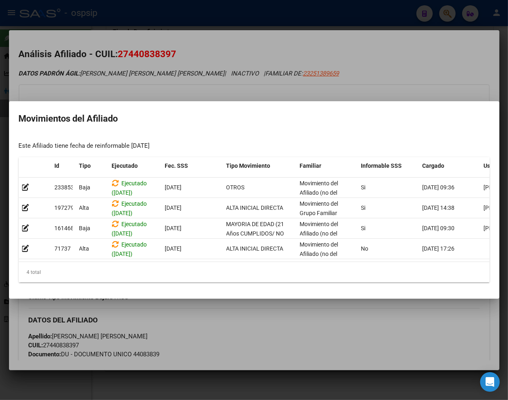
click at [317, 336] on div at bounding box center [254, 200] width 508 height 400
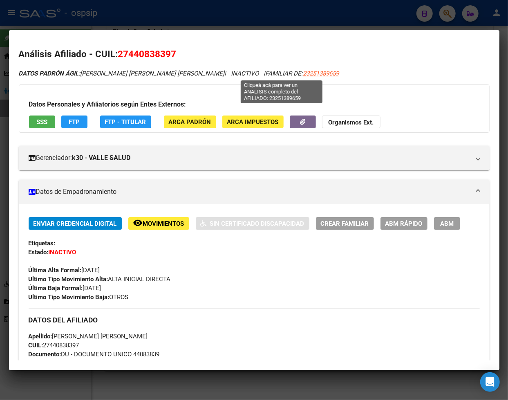
click at [303, 76] on span "23251389659" at bounding box center [321, 73] width 36 height 7
type textarea "23251389659"
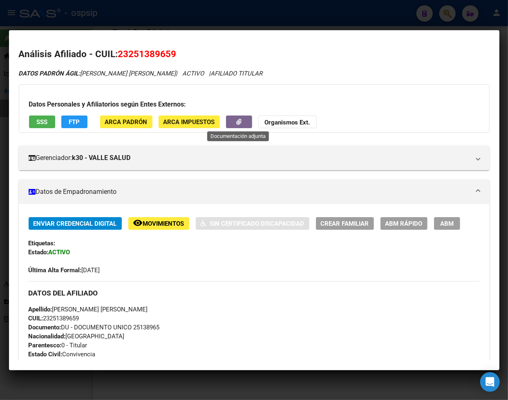
click at [229, 120] on button "button" at bounding box center [239, 122] width 26 height 13
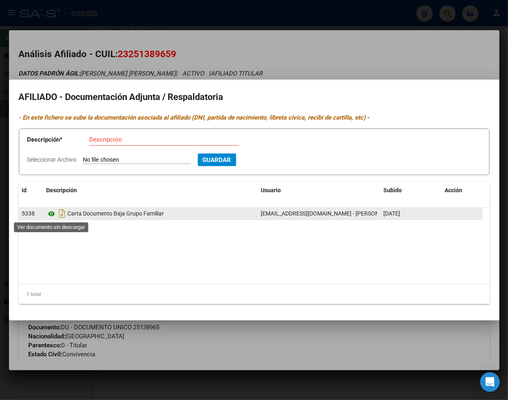
click at [50, 214] on icon at bounding box center [52, 214] width 11 height 10
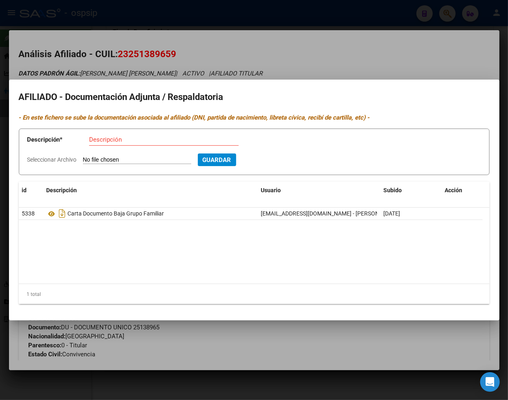
click at [258, 52] on div at bounding box center [254, 200] width 508 height 400
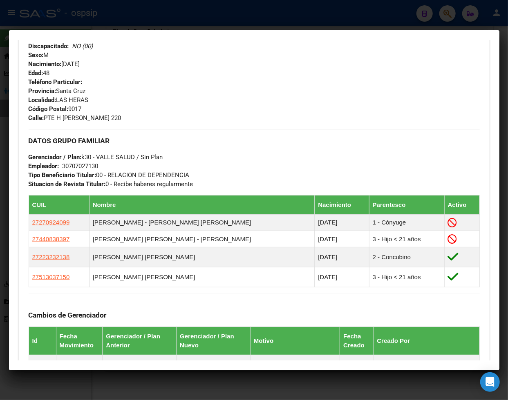
click at [430, 18] on div at bounding box center [254, 200] width 508 height 400
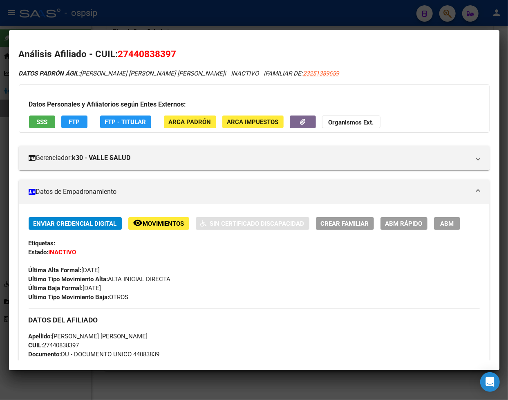
click at [430, 15] on div at bounding box center [254, 200] width 508 height 400
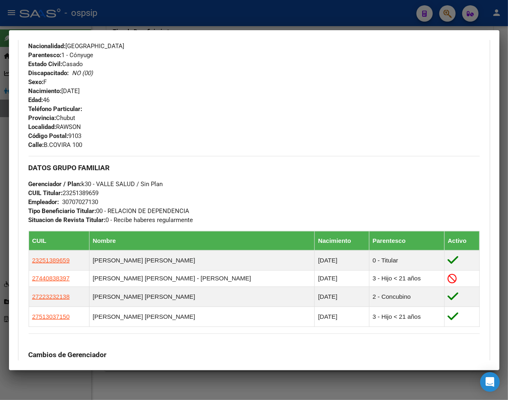
click at [430, 17] on div at bounding box center [254, 200] width 508 height 400
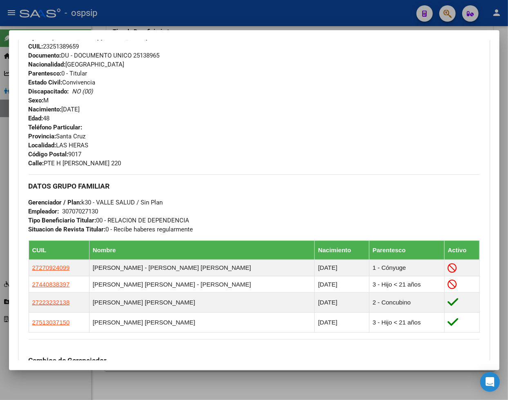
click at [430, 17] on div at bounding box center [254, 200] width 508 height 400
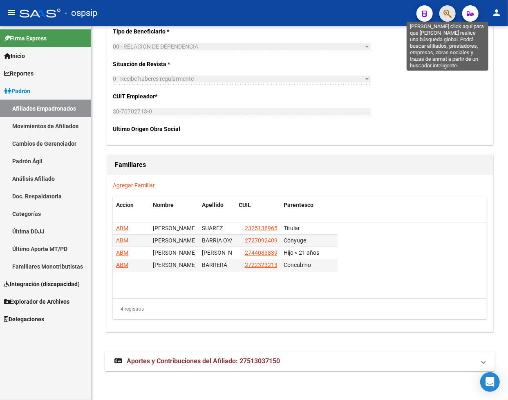
click at [430, 17] on icon "button" at bounding box center [447, 13] width 8 height 9
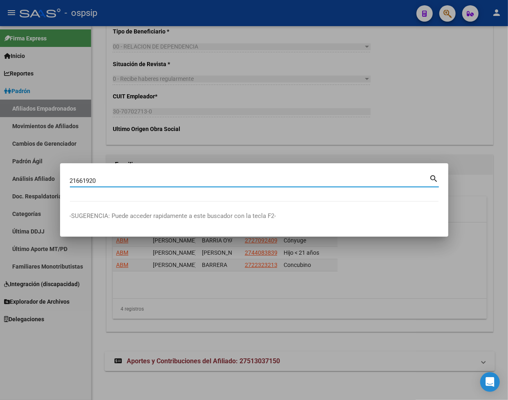
type input "21661920"
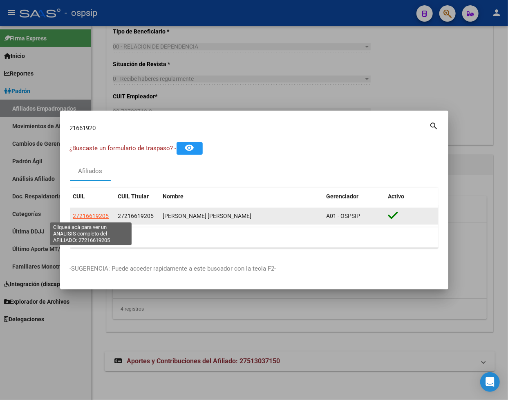
click at [94, 213] on span "27216619205" at bounding box center [91, 216] width 36 height 7
type textarea "27216619205"
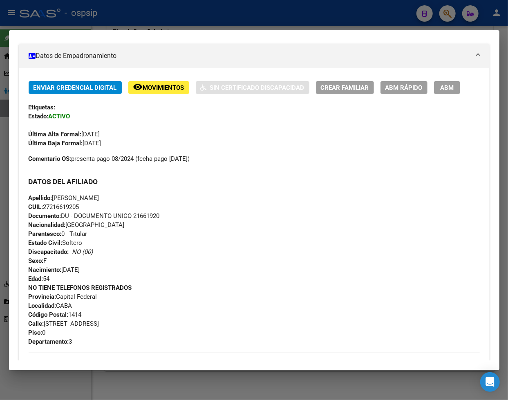
scroll to position [0, 0]
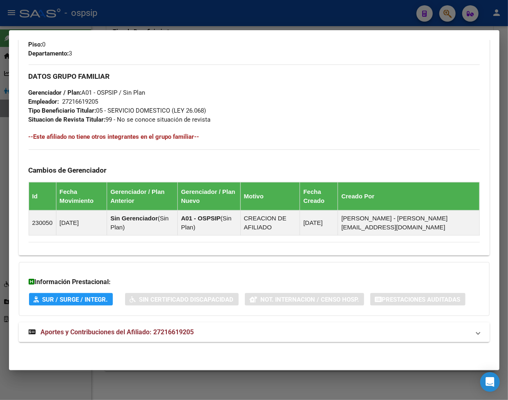
click at [96, 332] on span "Aportes y Contribuciones del Afiliado: 27216619205" at bounding box center [117, 332] width 153 height 8
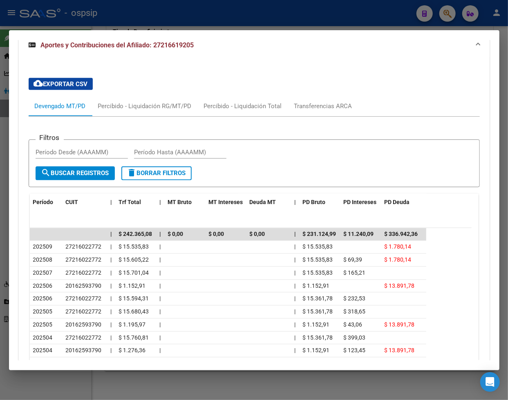
scroll to position [723, 0]
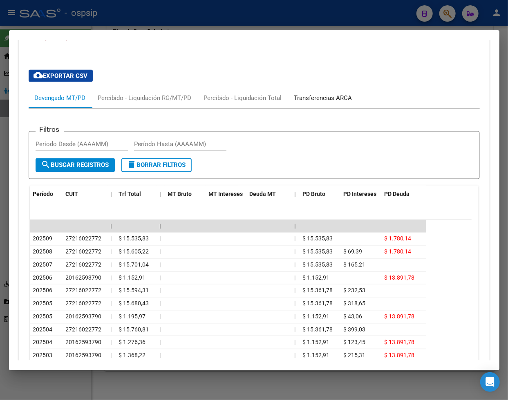
click at [333, 101] on div "Transferencias ARCA" at bounding box center [323, 98] width 58 height 9
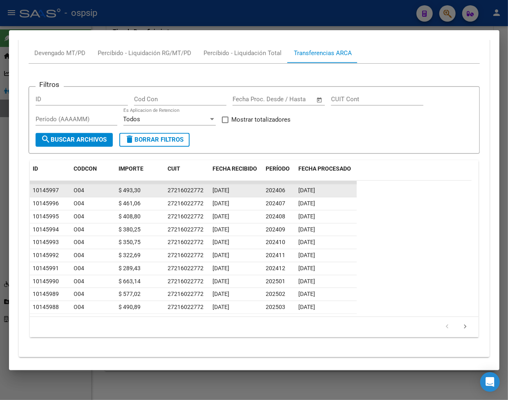
scroll to position [768, 0]
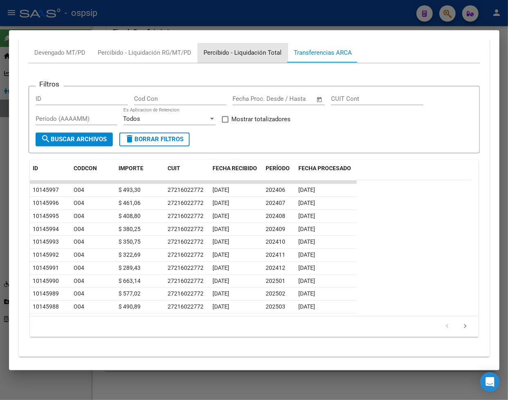
click at [247, 54] on div "Percibido - Liquidación Total" at bounding box center [243, 53] width 78 height 9
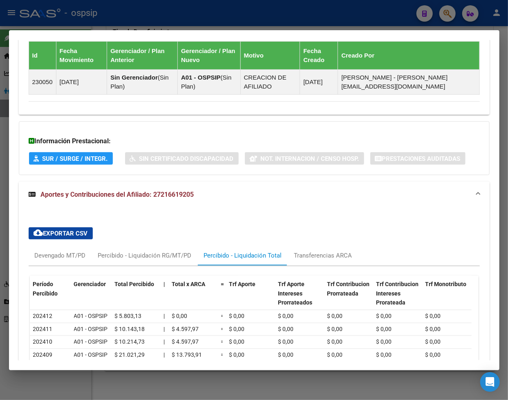
scroll to position [713, 0]
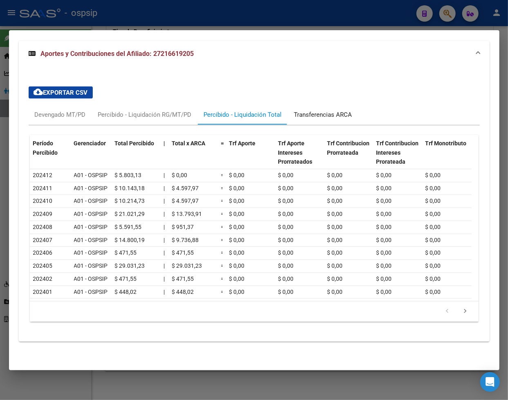
click at [334, 111] on div "Transferencias ARCA" at bounding box center [323, 115] width 58 height 9
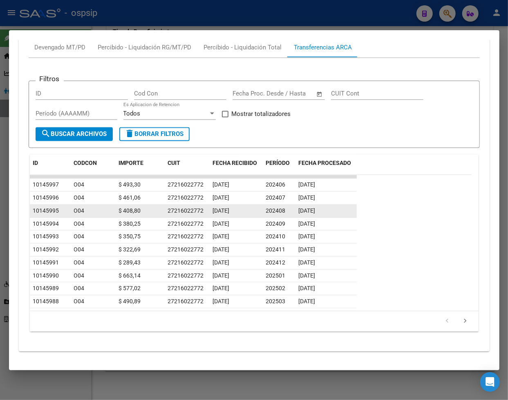
scroll to position [783, 0]
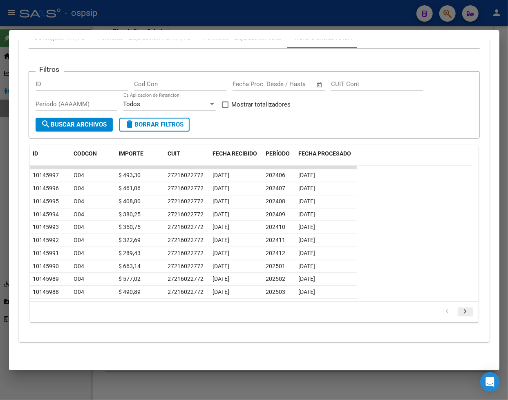
click at [430, 311] on icon "go to next page" at bounding box center [465, 313] width 11 height 10
click at [384, 125] on form "Filtros ID Cod Con Fecha inicio – Fecha fin Fecha Proc. Desde / Hasta CUIT Cont…" at bounding box center [254, 105] width 451 height 68
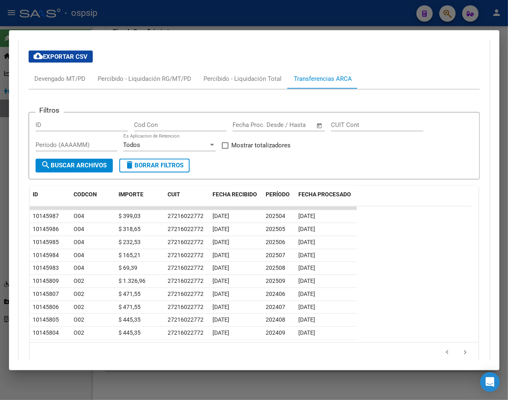
scroll to position [692, 0]
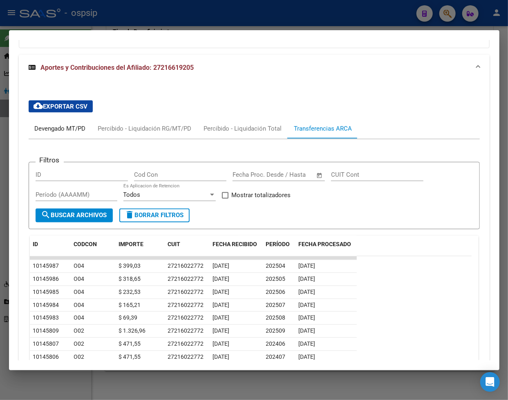
click at [52, 131] on div "Devengado MT/PD" at bounding box center [60, 129] width 51 height 9
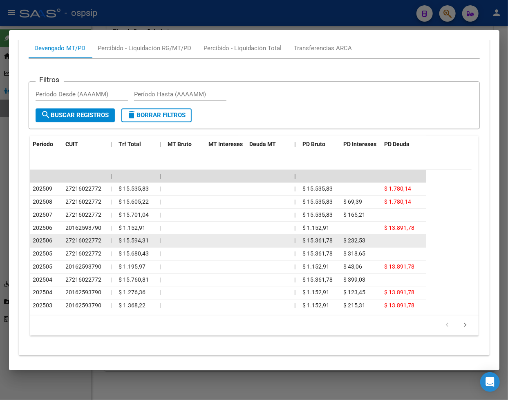
scroll to position [786, 0]
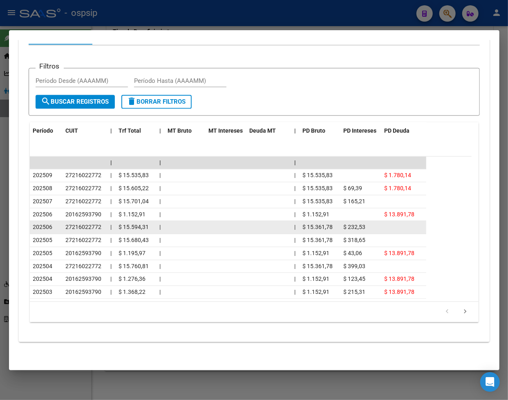
click at [229, 233] on datatable-body-cell at bounding box center [225, 227] width 41 height 13
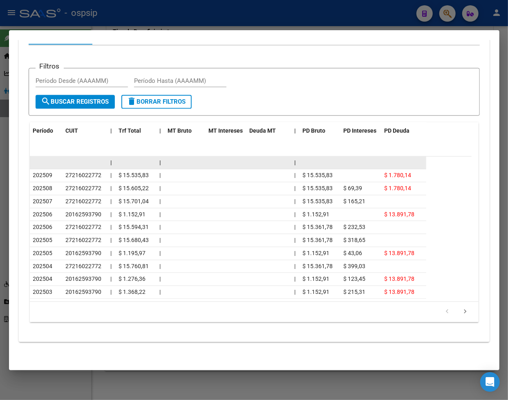
scroll to position [695, 0]
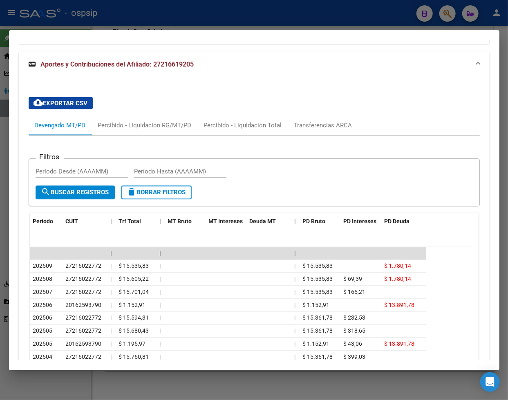
click at [56, 125] on div "Devengado MT/PD" at bounding box center [60, 125] width 51 height 9
click at [314, 128] on div "Transferencias ARCA" at bounding box center [323, 125] width 58 height 9
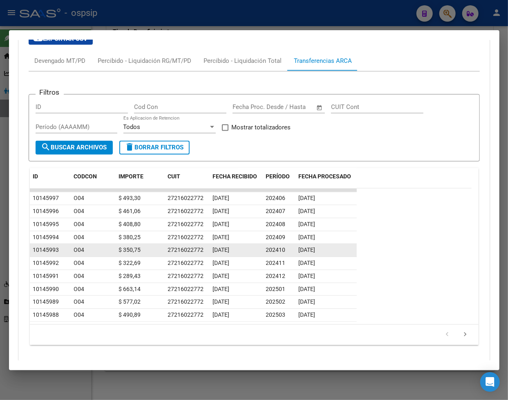
scroll to position [783, 0]
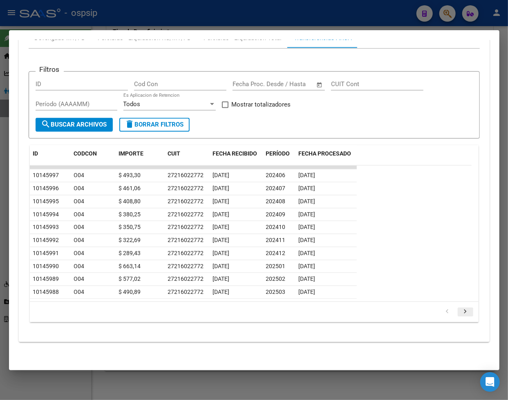
click at [430, 313] on icon "go to next page" at bounding box center [465, 313] width 11 height 10
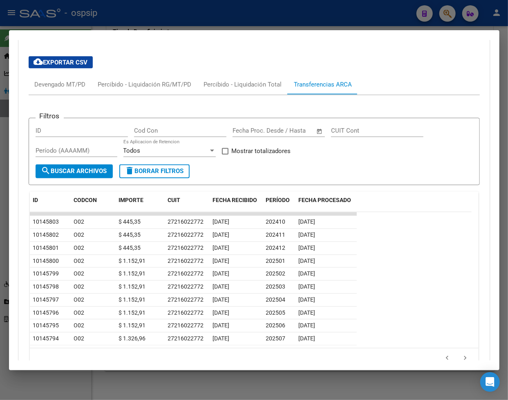
scroll to position [692, 0]
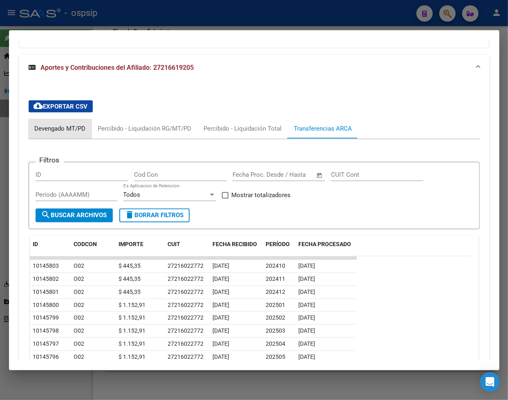
click at [54, 130] on div "Devengado MT/PD" at bounding box center [60, 129] width 51 height 9
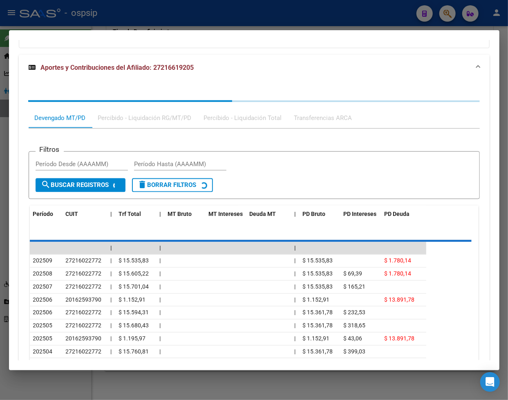
click at [54, 130] on div "Filtros Período Desde (AAAAMM) Período Hasta (AAAAMM) search Buscar Registros d…" at bounding box center [254, 272] width 451 height 286
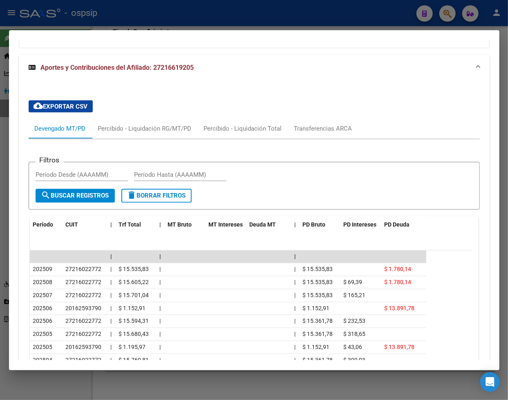
click at [54, 130] on div "Devengado MT/PD" at bounding box center [60, 129] width 51 height 9
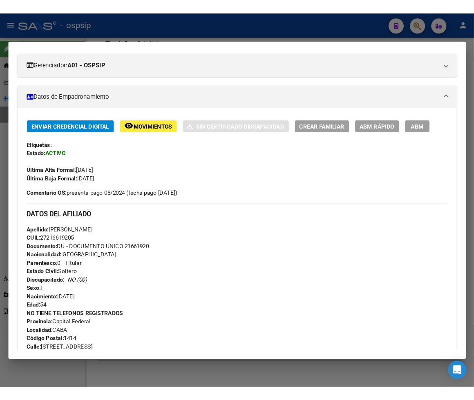
scroll to position [0, 0]
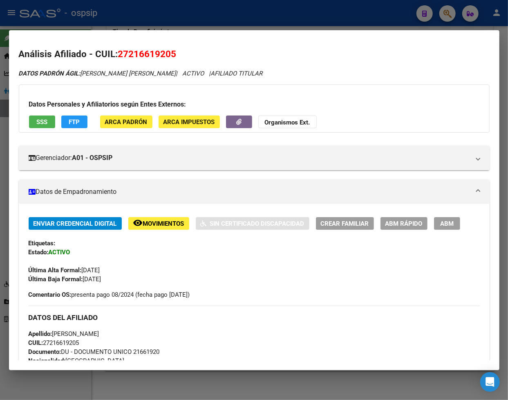
drag, startPoint x: 119, startPoint y: 55, endPoint x: 189, endPoint y: 41, distance: 72.1
click at [189, 41] on mat-dialog-content "Análisis Afiliado - CUIL: 27216619205 DATOS [PERSON_NAME] ÁGIL: [PERSON_NAME] […" at bounding box center [254, 200] width 490 height 321
copy span "27216619205"
click at [430, 13] on div at bounding box center [254, 200] width 508 height 400
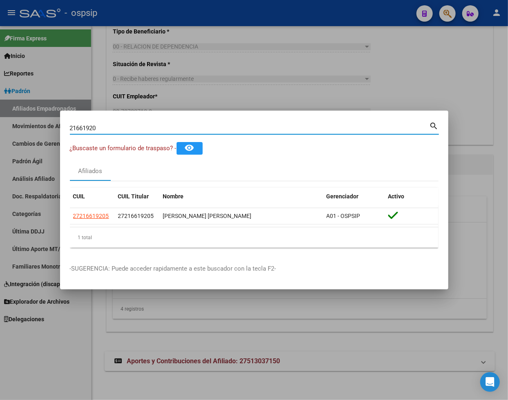
click at [117, 129] on input "21661920" at bounding box center [249, 128] width 359 height 7
type input "2"
type input "39552286"
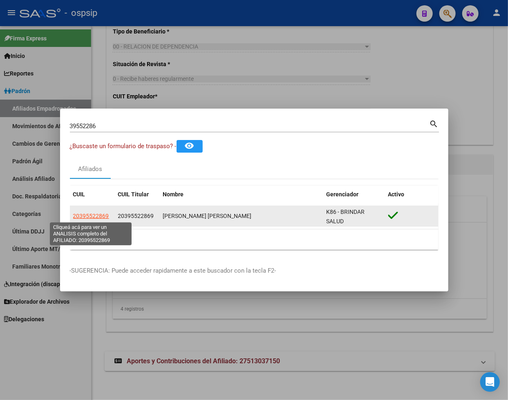
click at [92, 214] on span "20395522869" at bounding box center [91, 216] width 36 height 7
type textarea "20395522869"
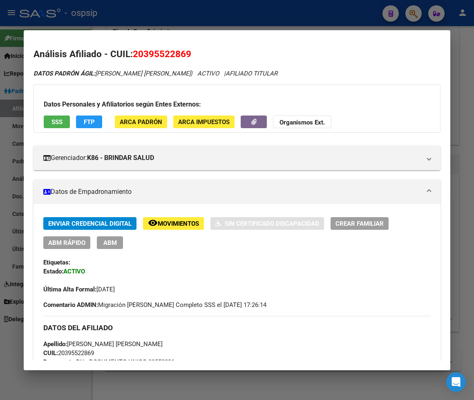
click at [0, 66] on div at bounding box center [237, 200] width 474 height 400
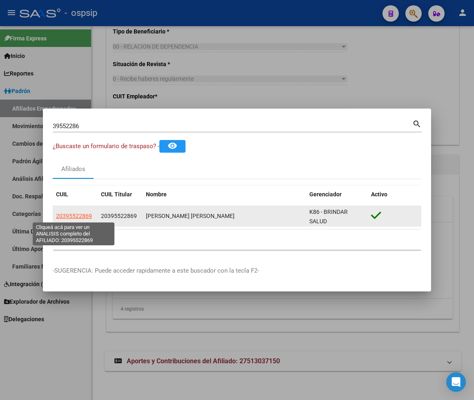
click at [79, 216] on span "20395522869" at bounding box center [74, 216] width 36 height 7
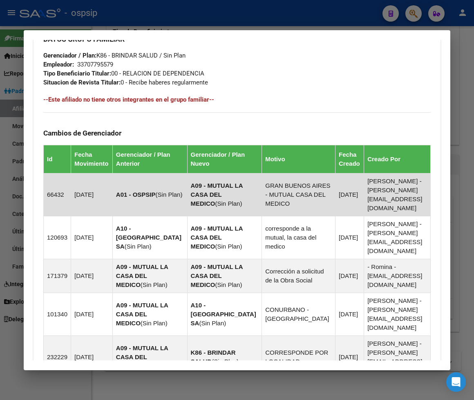
scroll to position [580, 0]
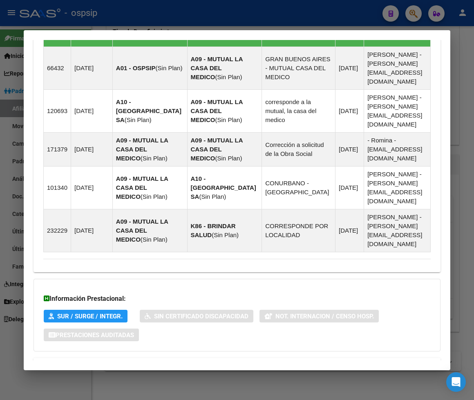
click at [148, 364] on span "Aportes y Contribuciones del Afiliado: 20395522869" at bounding box center [132, 368] width 153 height 8
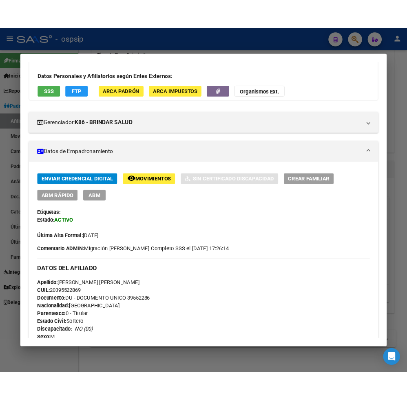
scroll to position [0, 0]
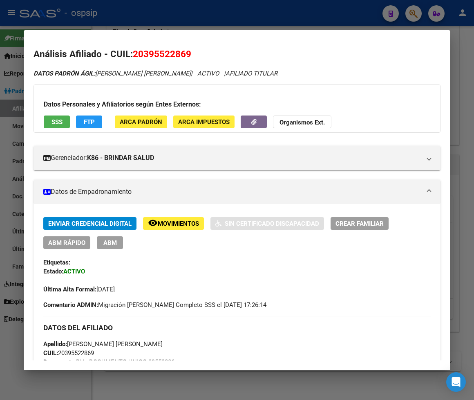
drag, startPoint x: 174, startPoint y: 51, endPoint x: 207, endPoint y: 29, distance: 40.4
click at [207, 29] on div at bounding box center [237, 200] width 474 height 400
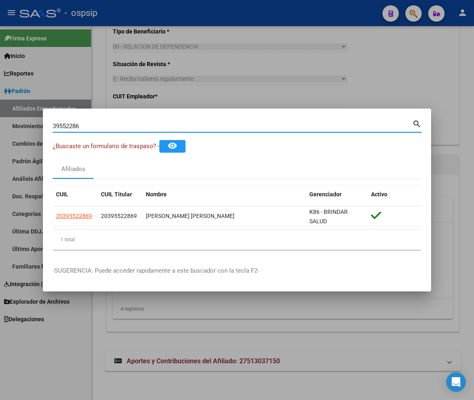
drag, startPoint x: 53, startPoint y: 125, endPoint x: 96, endPoint y: 125, distance: 42.9
click at [96, 125] on input "39552286" at bounding box center [232, 125] width 359 height 7
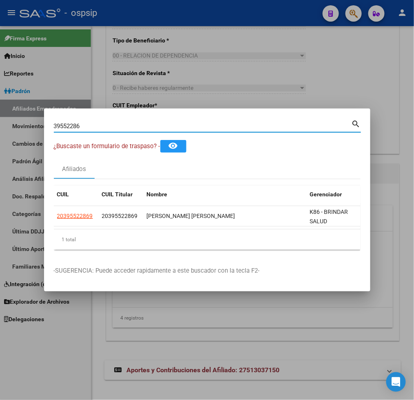
click at [95, 122] on input "39552286" at bounding box center [203, 125] width 298 height 7
type input "3"
type input "43729517"
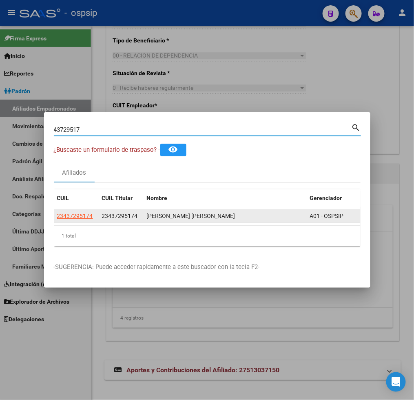
click at [77, 216] on app-link-go-to "23437295174" at bounding box center [75, 216] width 36 height 9
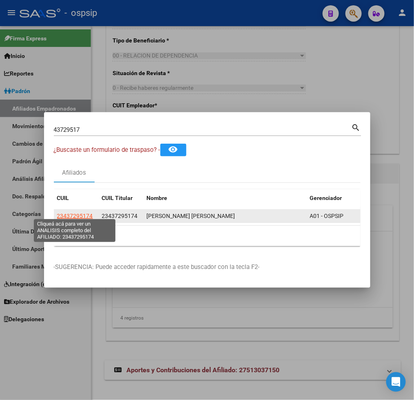
click at [78, 215] on span "23437295174" at bounding box center [75, 216] width 36 height 7
type textarea "23437295174"
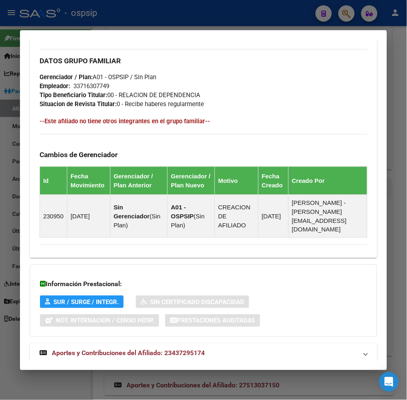
scroll to position [447, 0]
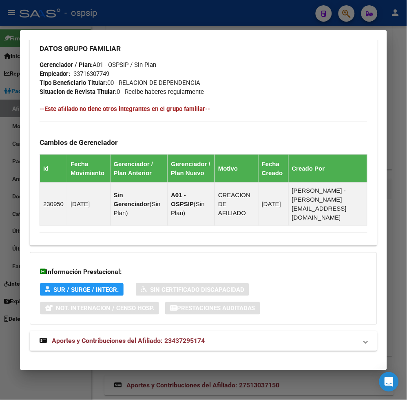
click at [109, 337] on span "Aportes y Contribuciones del Afiliado: 23437295174" at bounding box center [128, 341] width 153 height 8
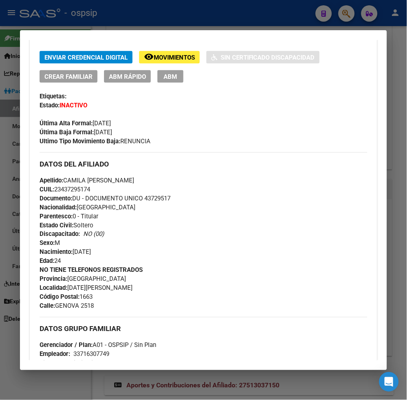
scroll to position [87, 0]
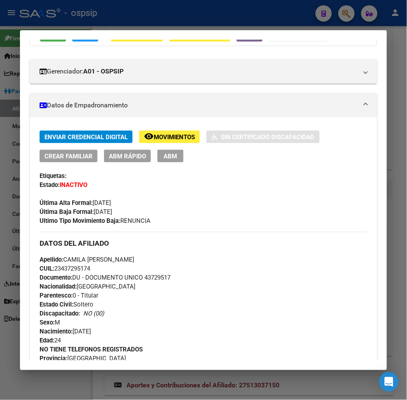
click at [185, 135] on span "Movimientos" at bounding box center [174, 137] width 41 height 7
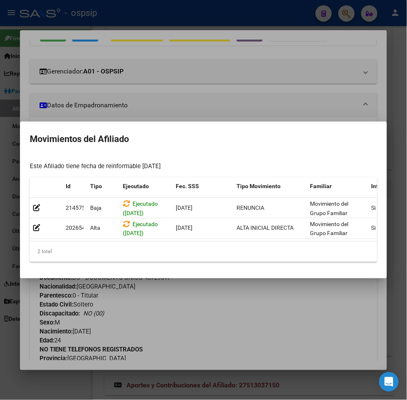
drag, startPoint x: 228, startPoint y: 310, endPoint x: 230, endPoint y: 299, distance: 11.7
click at [228, 310] on div at bounding box center [203, 200] width 407 height 400
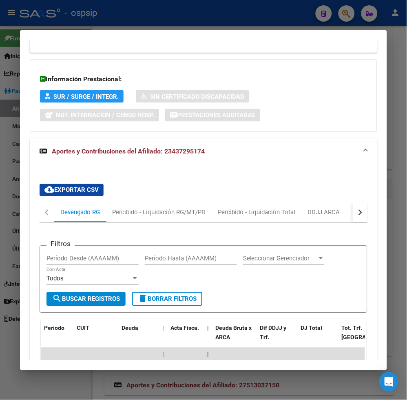
scroll to position [721, 0]
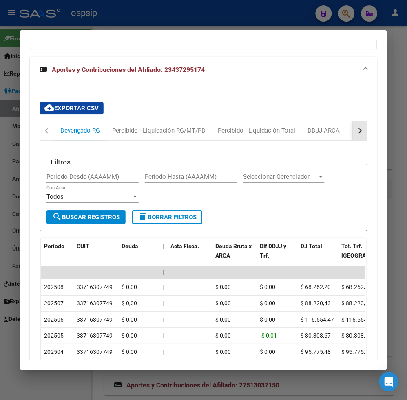
click at [358, 123] on button "button" at bounding box center [360, 131] width 15 height 20
click at [335, 127] on div "ARCA Relaciones Laborales" at bounding box center [310, 131] width 89 height 20
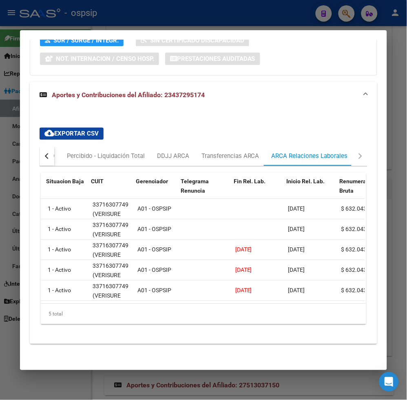
scroll to position [0, 78]
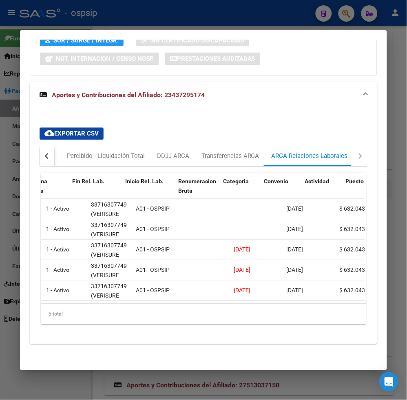
drag, startPoint x: 142, startPoint y: 300, endPoint x: 214, endPoint y: 327, distance: 77.7
click at [214, 327] on div "id Código Mov. Situacion Baja CUIT Gerenciador Telegrama Renuncia Fin Rel. Lab.…" at bounding box center [204, 249] width 328 height 165
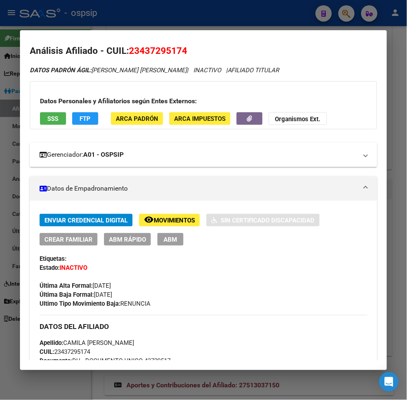
scroll to position [0, 0]
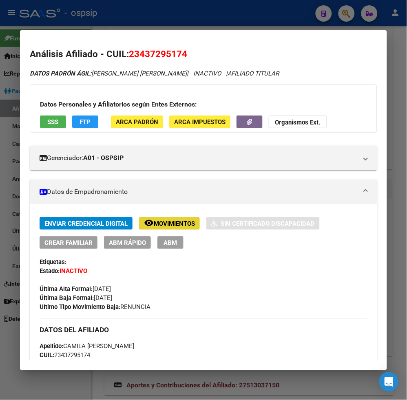
click at [164, 222] on span "Movimientos" at bounding box center [174, 223] width 41 height 7
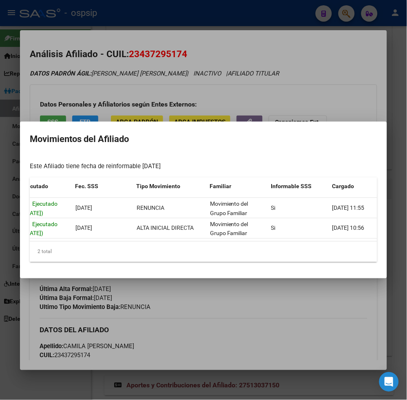
scroll to position [0, 100]
click at [320, 79] on div at bounding box center [203, 200] width 407 height 400
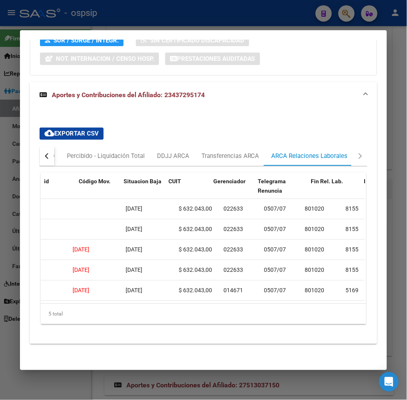
scroll to position [0, 0]
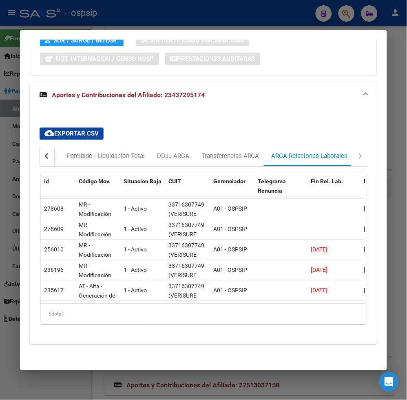
click at [40, 147] on button "button" at bounding box center [47, 157] width 15 height 20
click at [57, 147] on div "Devengado RG" at bounding box center [80, 157] width 52 height 20
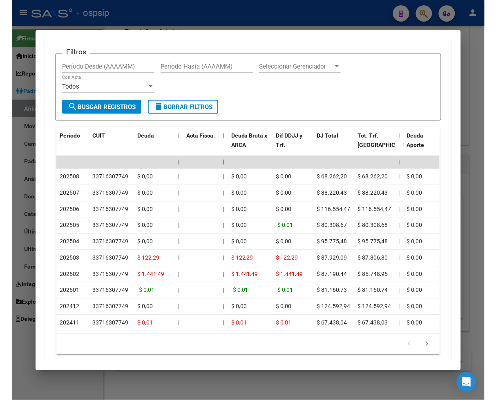
scroll to position [786, 0]
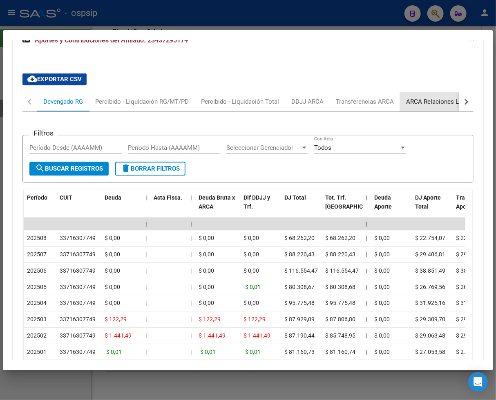
click at [430, 103] on div "ARCA Relaciones Laborales" at bounding box center [444, 101] width 76 height 9
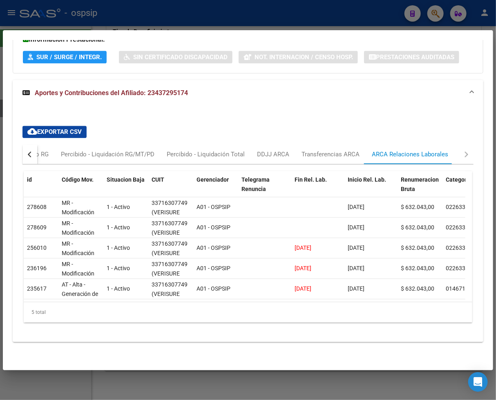
scroll to position [650, 0]
click at [26, 145] on button "button" at bounding box center [29, 155] width 15 height 20
click at [55, 150] on div "Devengado RG" at bounding box center [63, 154] width 40 height 9
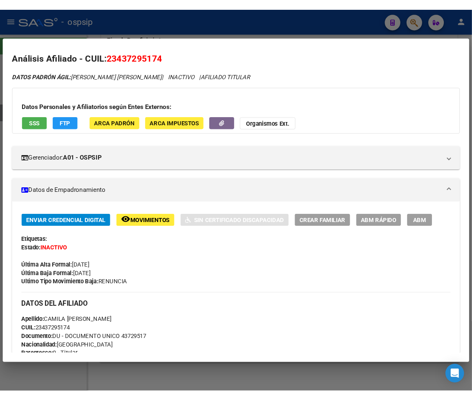
scroll to position [0, 0]
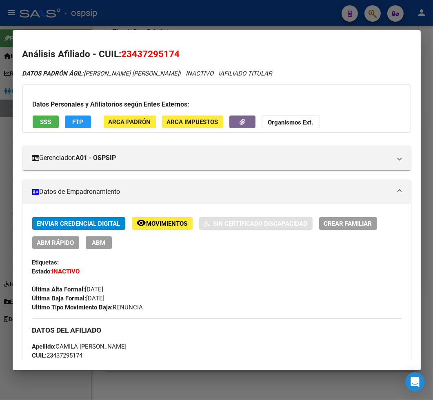
drag, startPoint x: 132, startPoint y: 50, endPoint x: 174, endPoint y: 42, distance: 42.8
click at [174, 42] on mat-dialog-content "Análisis Afiliado - CUIL: 23437295174 DATOS [PERSON_NAME] ÁGIL: [PERSON_NAME] […" at bounding box center [217, 200] width 408 height 321
copy span "43729517"
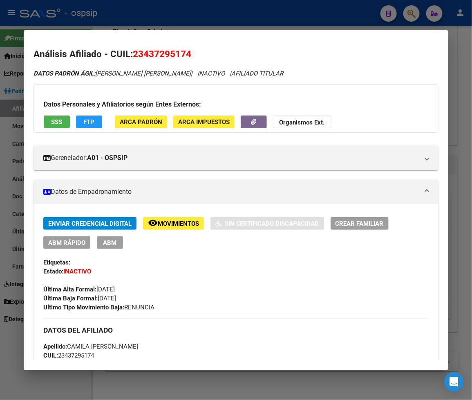
click at [258, 42] on mat-dialog-content "Análisis Afiliado - CUIL: 23437295174 DATOS [PERSON_NAME] ÁGIL: [PERSON_NAME] […" at bounding box center [236, 200] width 425 height 321
click at [191, 225] on span "Movimientos" at bounding box center [178, 223] width 41 height 7
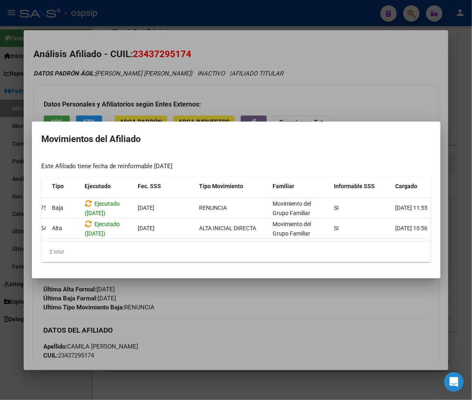
scroll to position [0, 50]
click at [255, 320] on div at bounding box center [236, 200] width 472 height 400
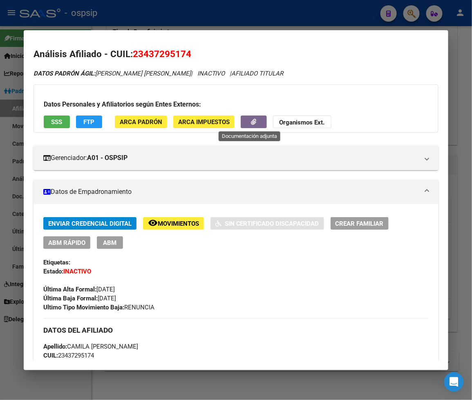
click at [241, 123] on button "button" at bounding box center [253, 122] width 26 height 13
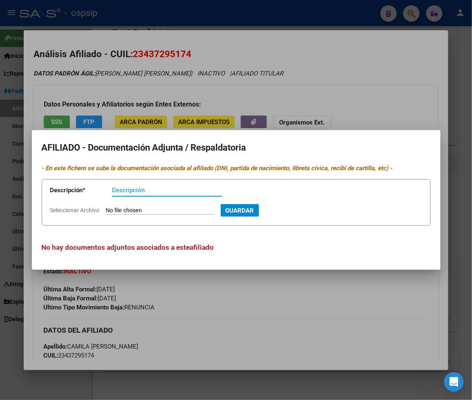
click at [334, 103] on div at bounding box center [236, 200] width 472 height 400
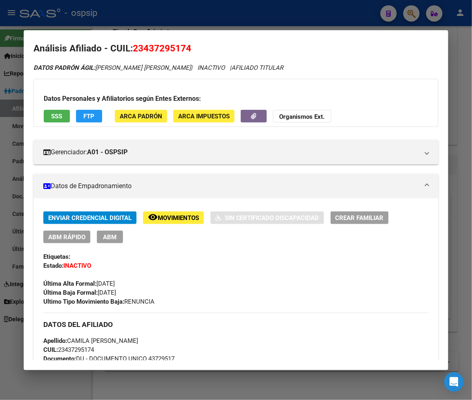
scroll to position [0, 0]
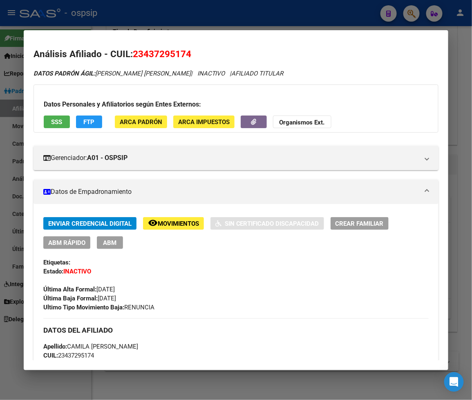
click at [163, 227] on span "Movimientos" at bounding box center [178, 223] width 41 height 7
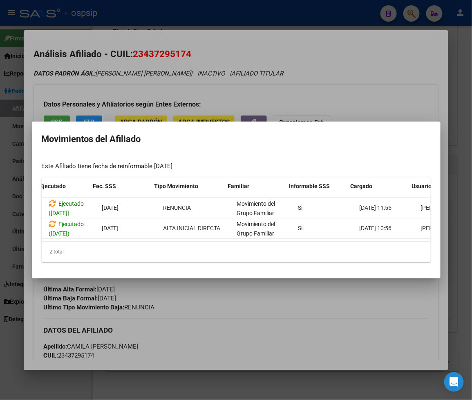
scroll to position [0, 109]
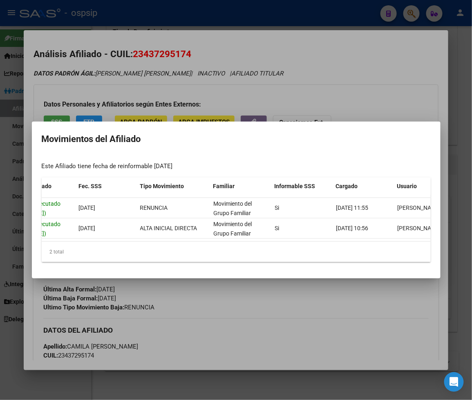
click at [312, 317] on div at bounding box center [236, 200] width 472 height 400
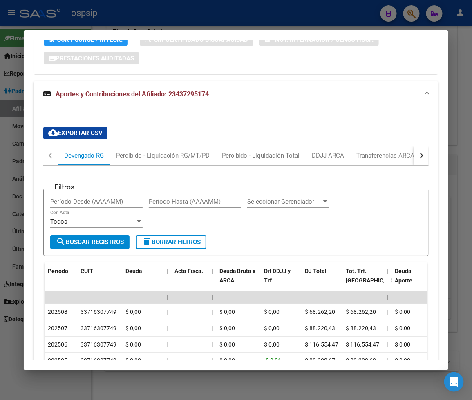
scroll to position [680, 0]
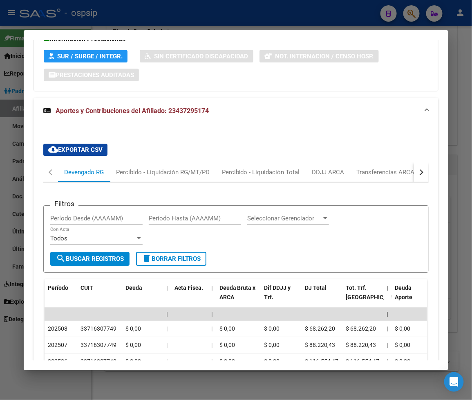
click at [417, 163] on button "button" at bounding box center [421, 173] width 15 height 20
click at [382, 163] on div "ARCA Relaciones Laborales" at bounding box center [371, 173] width 89 height 20
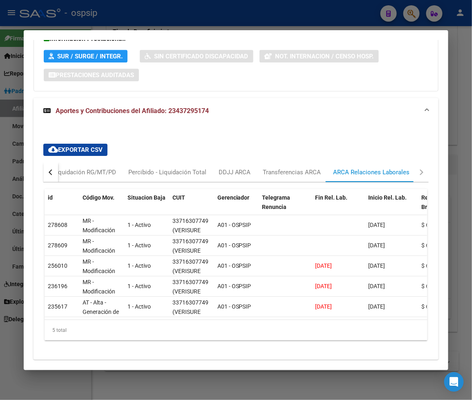
click at [46, 163] on button "button" at bounding box center [50, 173] width 15 height 20
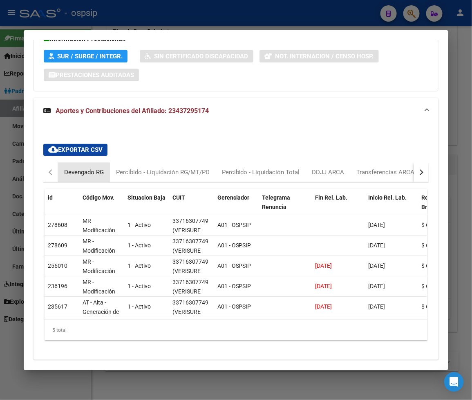
click at [69, 168] on div "Devengado RG" at bounding box center [84, 172] width 40 height 9
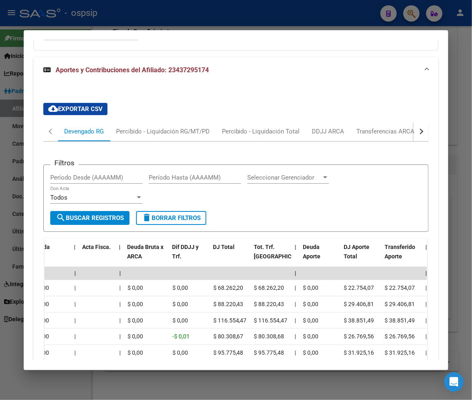
scroll to position [721, 0]
click at [418, 122] on button "button" at bounding box center [421, 132] width 15 height 20
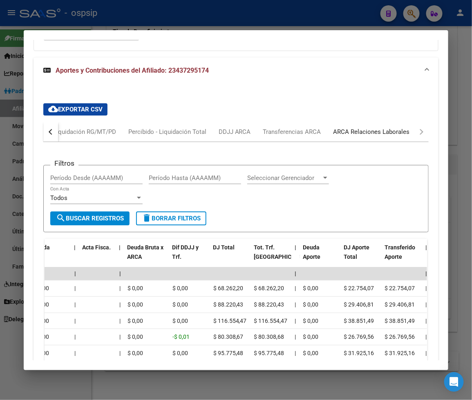
click at [388, 127] on div "ARCA Relaciones Laborales" at bounding box center [371, 131] width 76 height 9
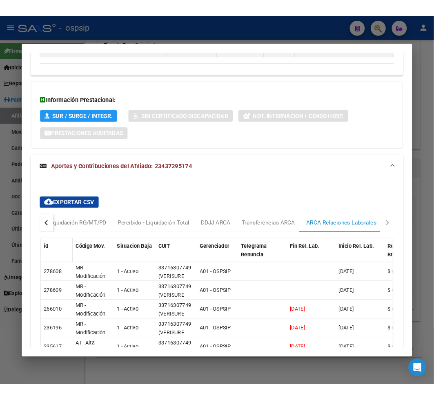
scroll to position [642, 0]
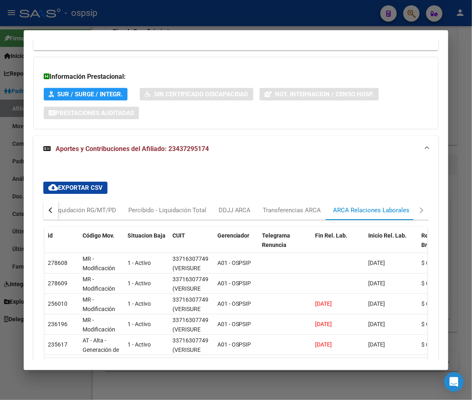
click at [49, 207] on div "button" at bounding box center [52, 210] width 6 height 6
click at [83, 200] on div "Devengado RG" at bounding box center [84, 210] width 52 height 20
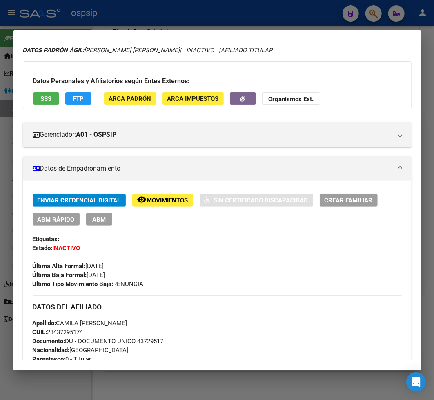
scroll to position [0, 0]
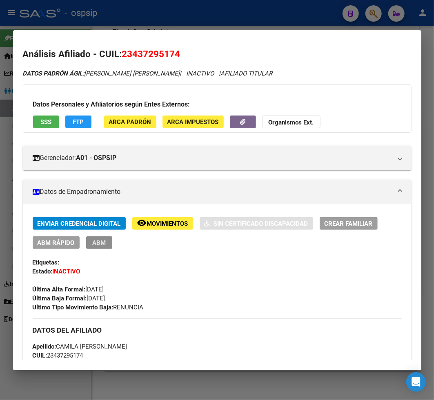
click at [101, 241] on span "ABM" at bounding box center [98, 242] width 13 height 7
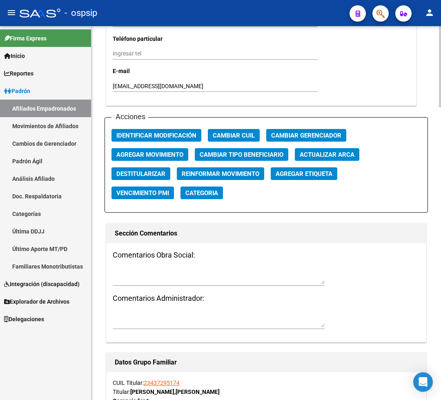
scroll to position [907, 0]
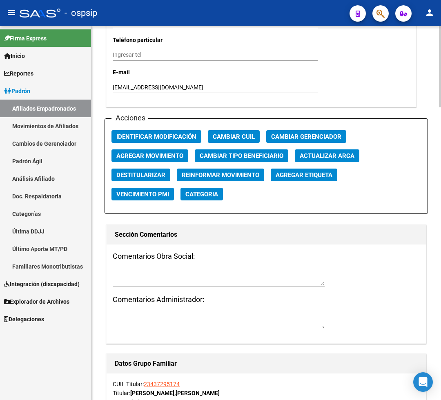
click at [129, 154] on span "Agregar Movimiento" at bounding box center [149, 155] width 67 height 7
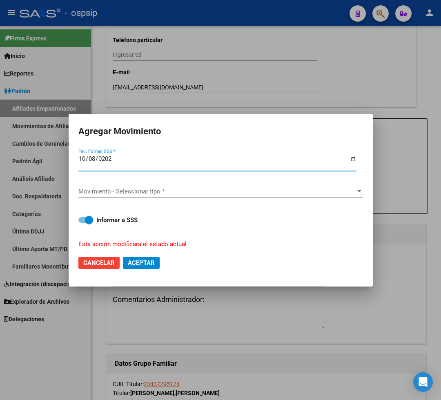
type input "[DATE]"
click at [137, 191] on span "Movimiento - Seleccionar tipo *" at bounding box center [216, 191] width 277 height 7
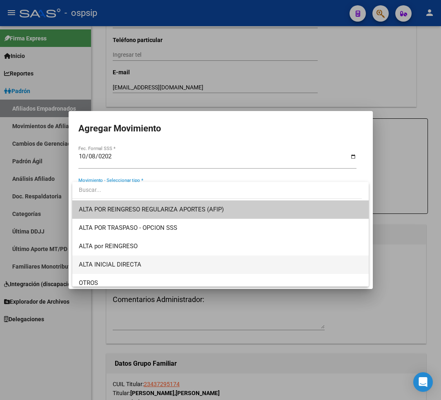
click at [145, 267] on span "ALTA INICIAL DIRECTA" at bounding box center [220, 265] width 283 height 18
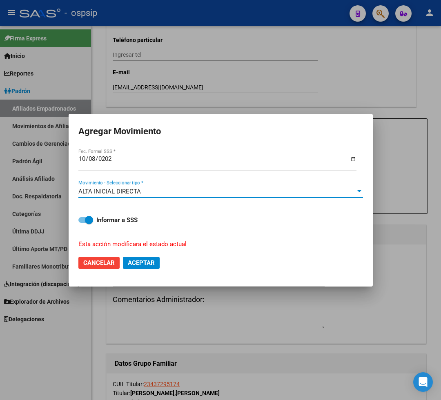
click at [145, 266] on span "Aceptar" at bounding box center [141, 262] width 27 height 7
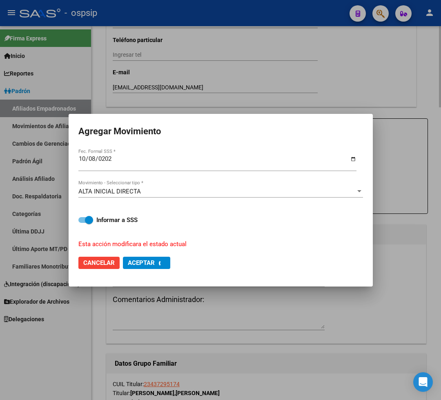
checkbox input "false"
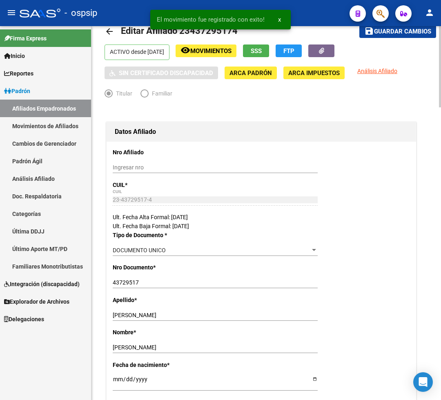
scroll to position [0, 0]
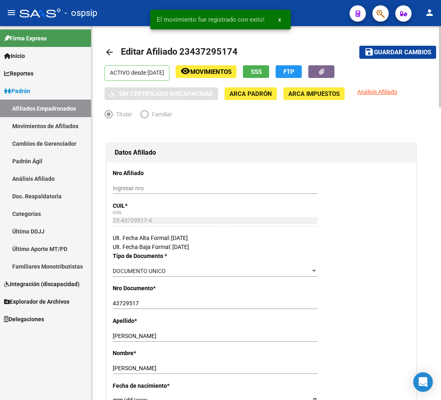
click at [388, 56] on button "save Guardar cambios" at bounding box center [397, 52] width 77 height 13
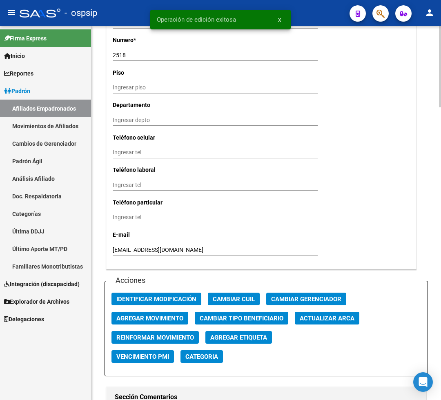
scroll to position [817, 0]
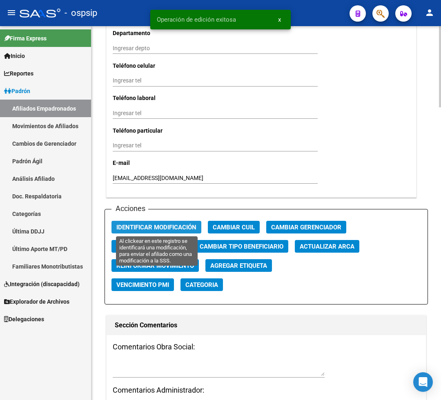
click at [142, 225] on span "Identificar Modificación" at bounding box center [156, 227] width 80 height 7
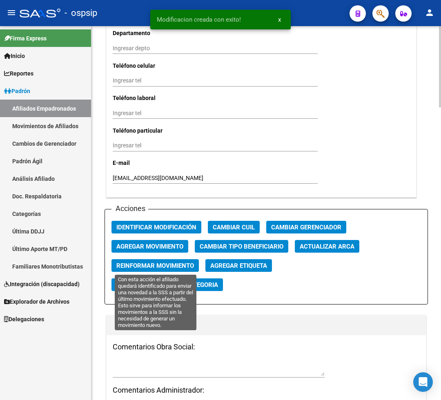
click at [166, 267] on span "Reinformar Movimiento" at bounding box center [155, 265] width 78 height 7
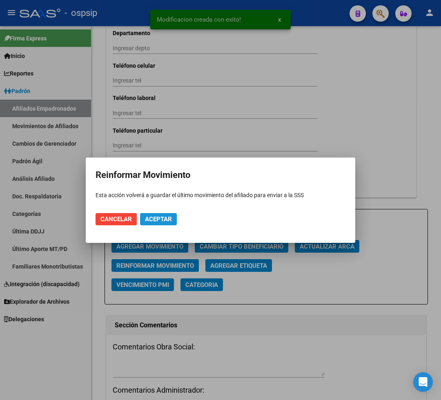
click at [153, 220] on span "Aceptar" at bounding box center [158, 219] width 27 height 7
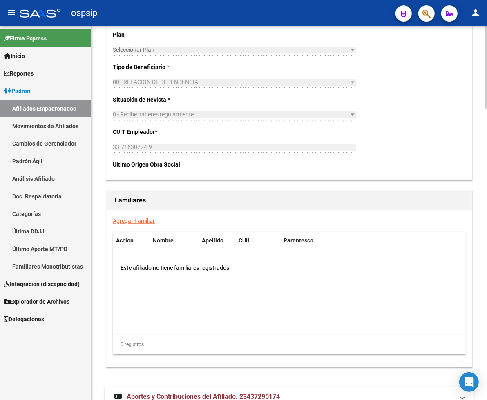
scroll to position [1324, 0]
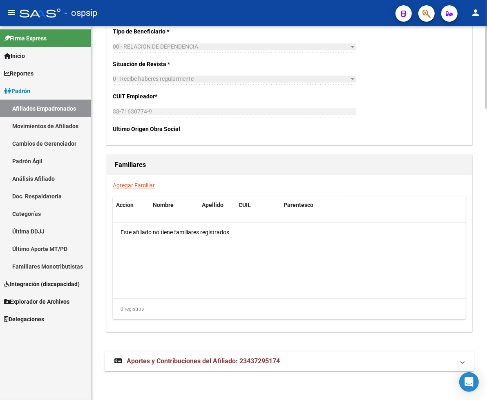
click at [163, 361] on span "Aportes y Contribuciones del Afiliado: 23437295174" at bounding box center [203, 361] width 153 height 8
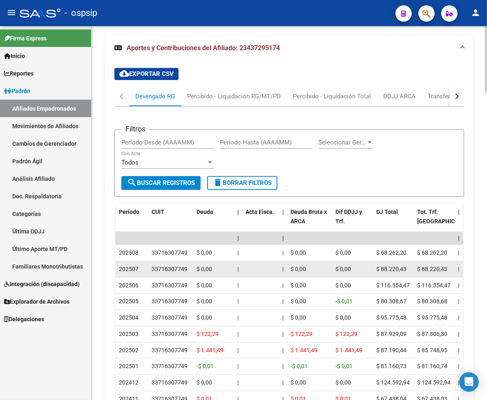
scroll to position [1662, 0]
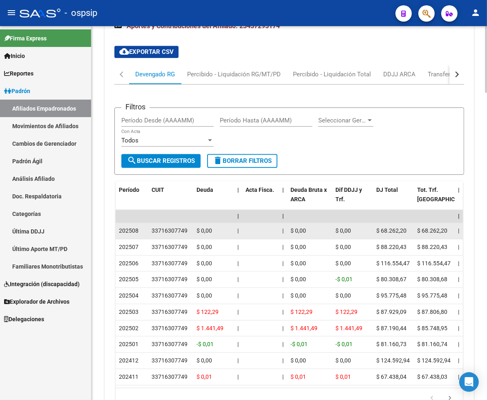
drag, startPoint x: 152, startPoint y: 227, endPoint x: 173, endPoint y: 229, distance: 20.9
copy div "33716307749"
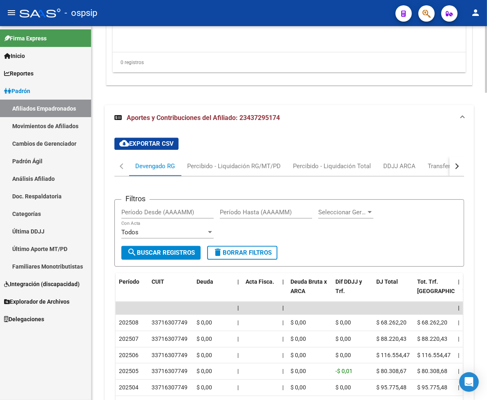
scroll to position [1571, 0]
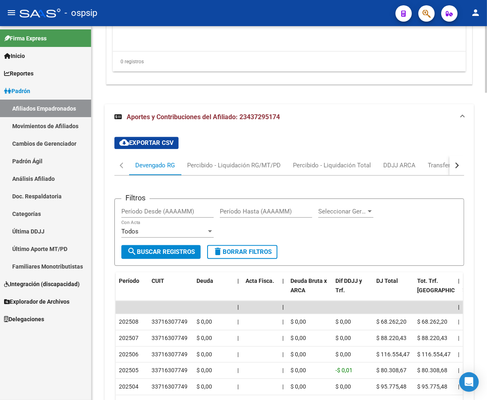
click at [430, 165] on div "button" at bounding box center [456, 166] width 6 height 6
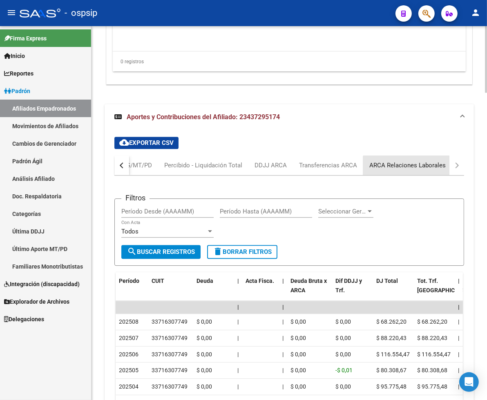
click at [415, 169] on div "ARCA Relaciones Laborales" at bounding box center [407, 166] width 89 height 20
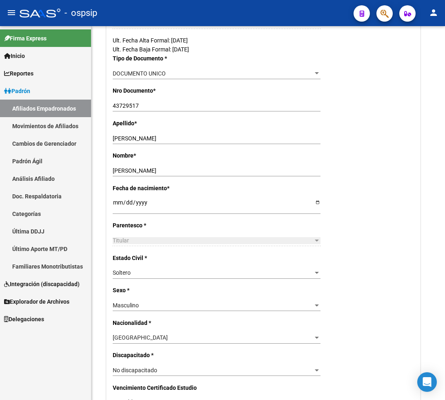
scroll to position [121, 0]
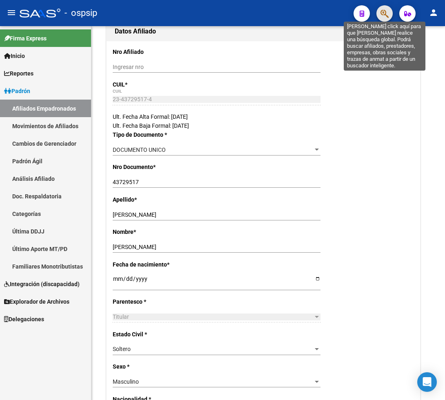
click at [384, 16] on icon "button" at bounding box center [385, 13] width 8 height 9
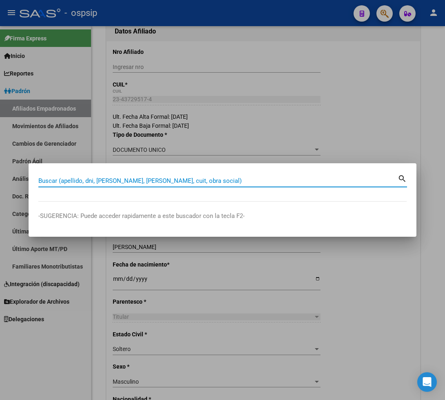
click at [57, 180] on input "Buscar (apellido, dni, [PERSON_NAME], [PERSON_NAME], cuit, obra social)" at bounding box center [217, 180] width 359 height 7
type input "20628226"
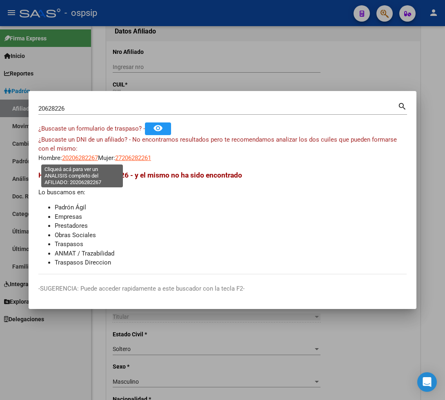
click at [79, 160] on span "20206282267" at bounding box center [80, 157] width 36 height 7
type textarea "20206282267"
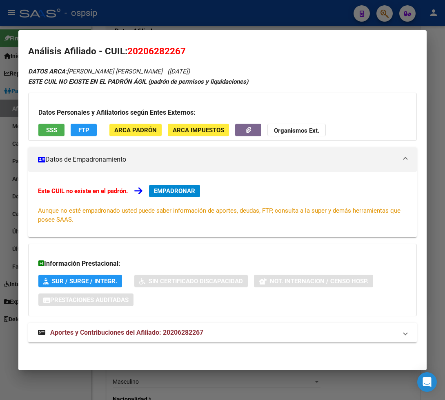
scroll to position [3, 0]
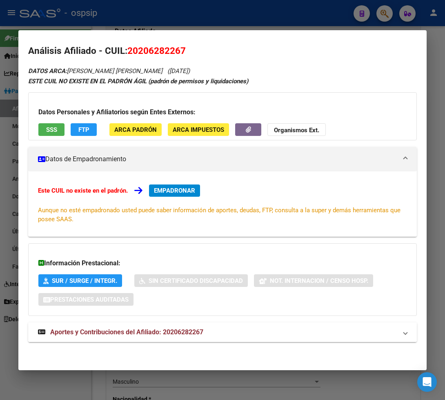
click at [117, 335] on span "Aportes y Contribuciones del Afiliado: 20206282267" at bounding box center [126, 332] width 153 height 8
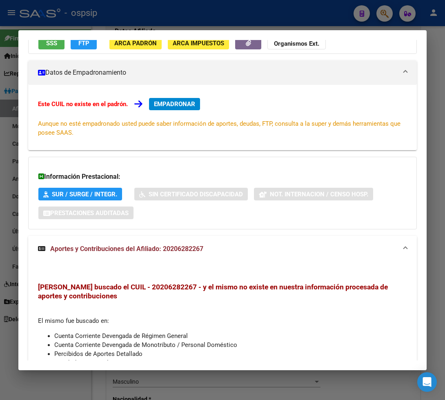
scroll to position [0, 0]
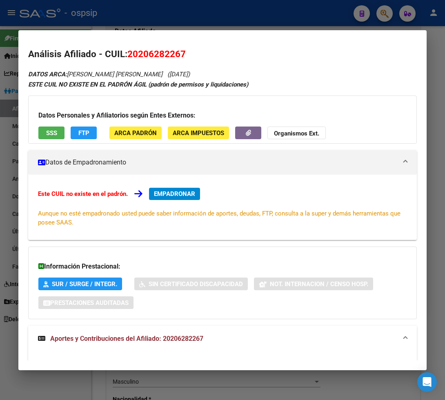
drag, startPoint x: 126, startPoint y: 56, endPoint x: 194, endPoint y: 55, distance: 68.6
click at [194, 55] on h2 "Análisis Afiliado - CUIL: 20206282267" at bounding box center [222, 54] width 389 height 14
copy h2 "20206282267"
click at [217, 56] on h2 "Análisis Afiliado - CUIL: 20206282267" at bounding box center [222, 54] width 389 height 14
click at [381, 13] on div at bounding box center [222, 200] width 445 height 400
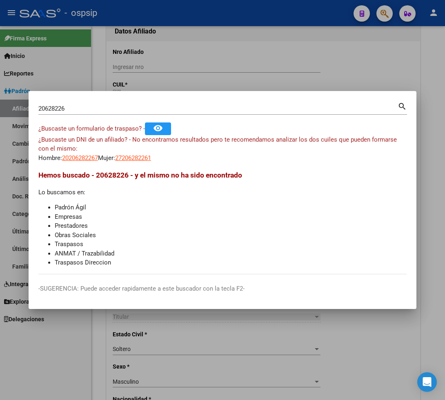
click at [74, 107] on input "20628226" at bounding box center [217, 108] width 359 height 7
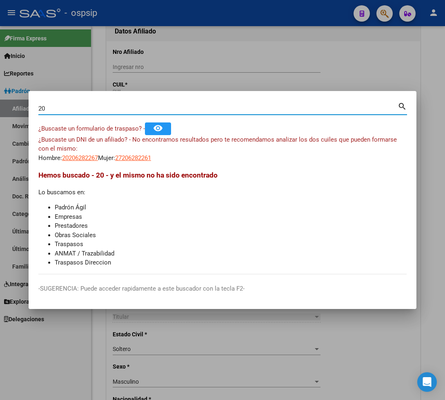
type input "2"
click at [59, 110] on input "Buscar (apellido, dni, [PERSON_NAME], [PERSON_NAME], cuit, obra social)" at bounding box center [217, 108] width 359 height 7
type input "35682730"
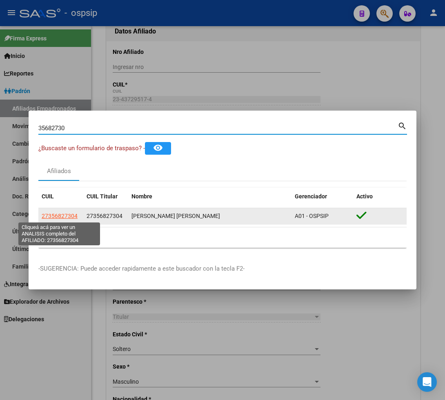
click at [56, 217] on span "27356827304" at bounding box center [60, 216] width 36 height 7
type textarea "27356827304"
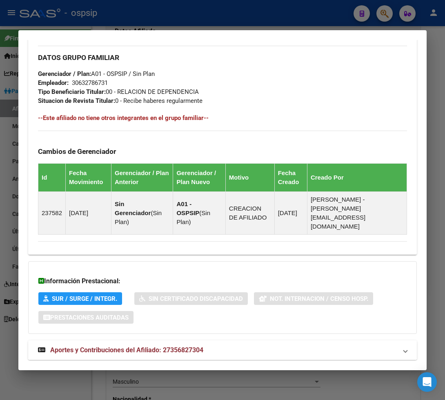
click at [100, 346] on span "Aportes y Contribuciones del Afiliado: 27356827304" at bounding box center [126, 350] width 153 height 8
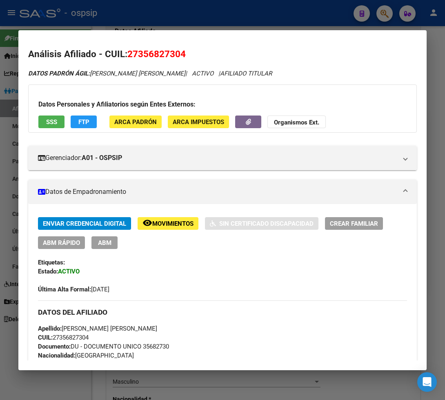
click at [385, 17] on div at bounding box center [222, 200] width 445 height 400
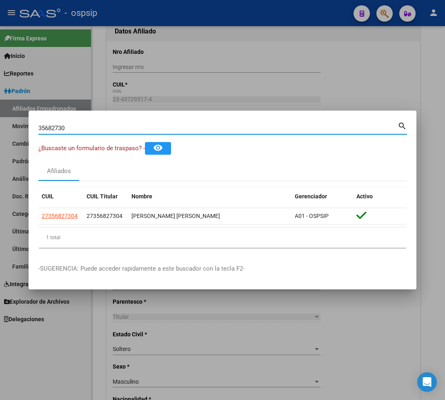
click at [84, 127] on input "35682730" at bounding box center [217, 128] width 359 height 7
type input "3"
type input "42179842"
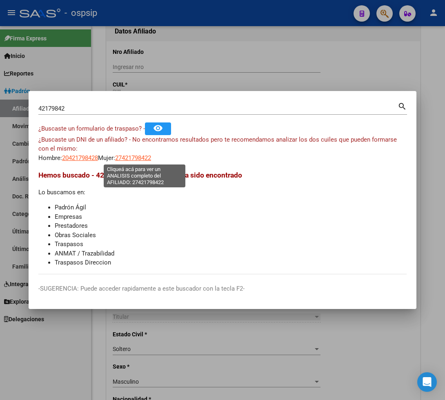
click at [149, 161] on span "27421798422" at bounding box center [133, 157] width 36 height 7
type textarea "27421798422"
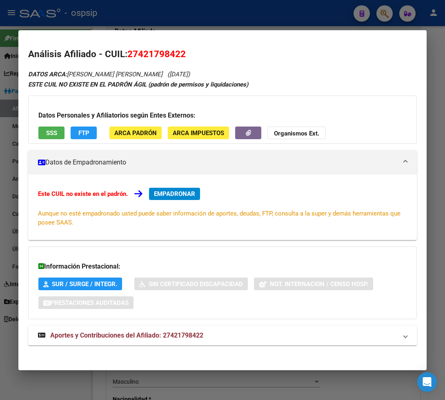
click at [94, 335] on span "Aportes y Contribuciones del Afiliado: 27421798422" at bounding box center [126, 336] width 153 height 8
